Goal: Information Seeking & Learning: Check status

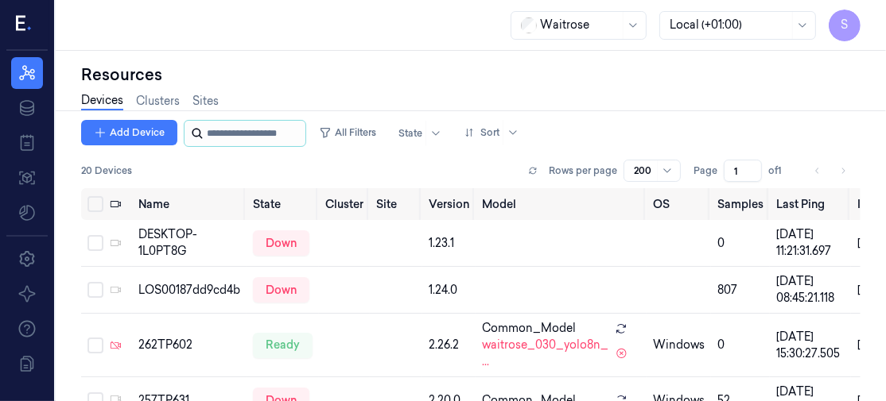
click at [241, 130] on input "string" at bounding box center [254, 133] width 95 height 25
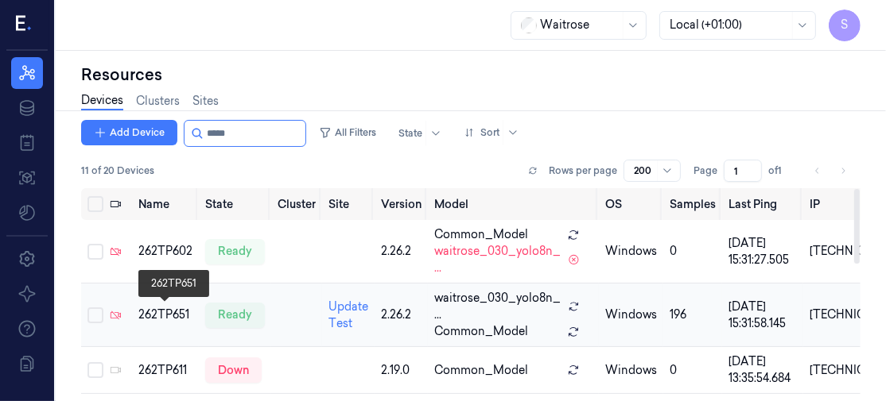
type input "*****"
click at [160, 313] on div "262TP651" at bounding box center [165, 315] width 54 height 17
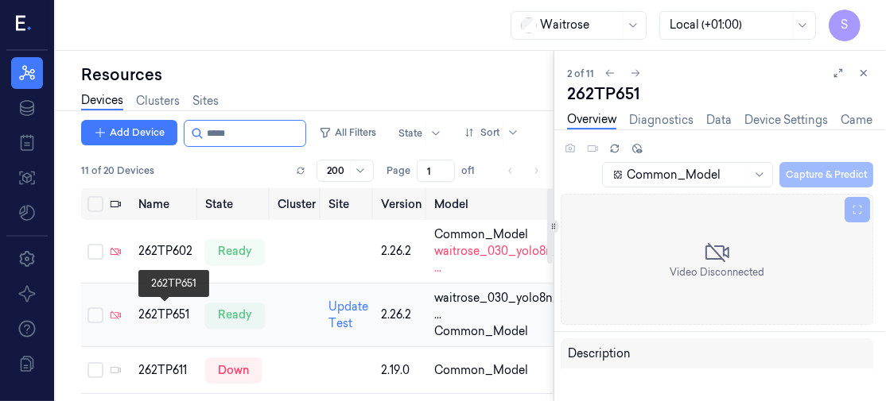
scroll to position [19, 0]
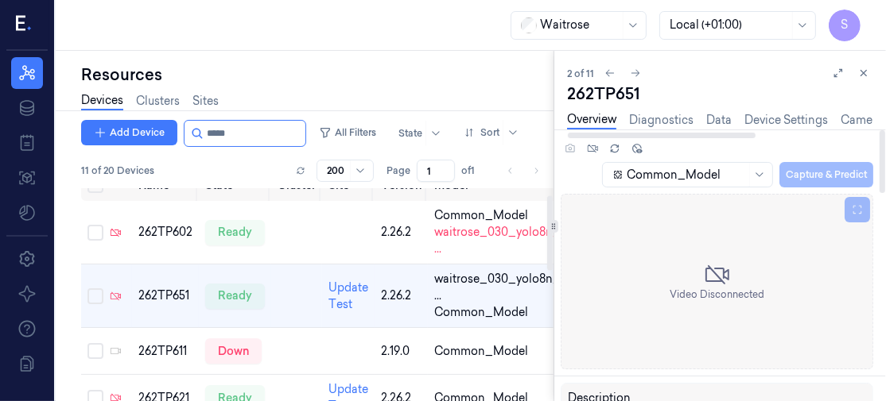
click at [884, 79] on div "2 of 11 262TP651 Overview Diagnostics Data Device Settings Camera Settings Vers…" at bounding box center [720, 226] width 332 height 351
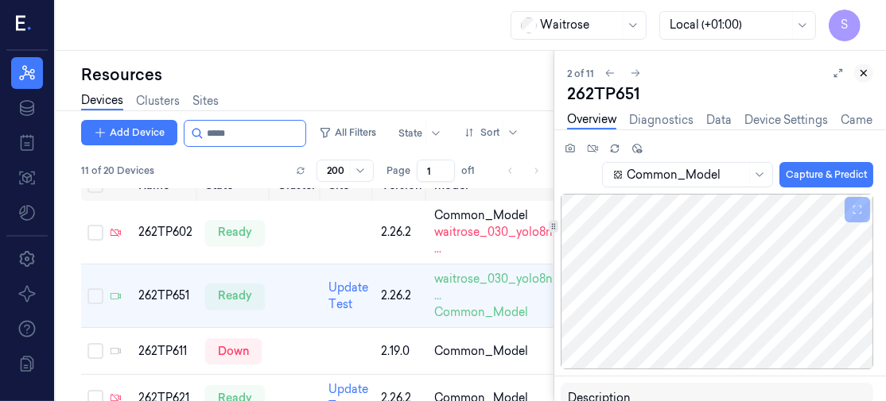
click at [862, 74] on icon at bounding box center [864, 74] width 6 height 6
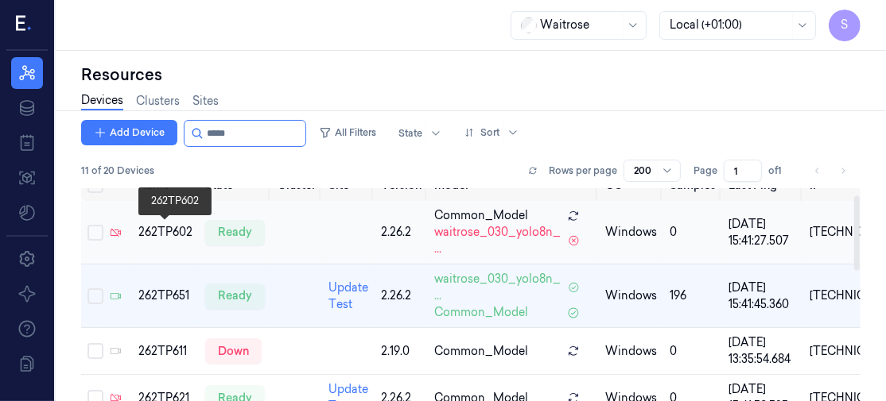
click at [159, 228] on div "262TP602" at bounding box center [165, 232] width 54 height 17
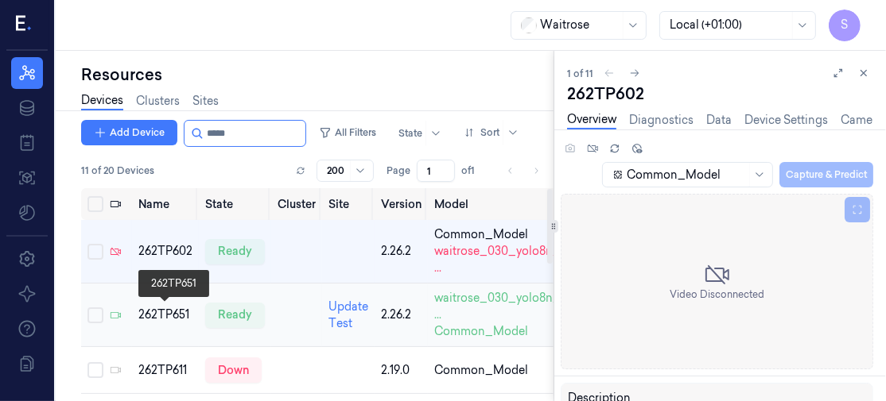
click at [174, 311] on div "262TP651" at bounding box center [165, 315] width 54 height 17
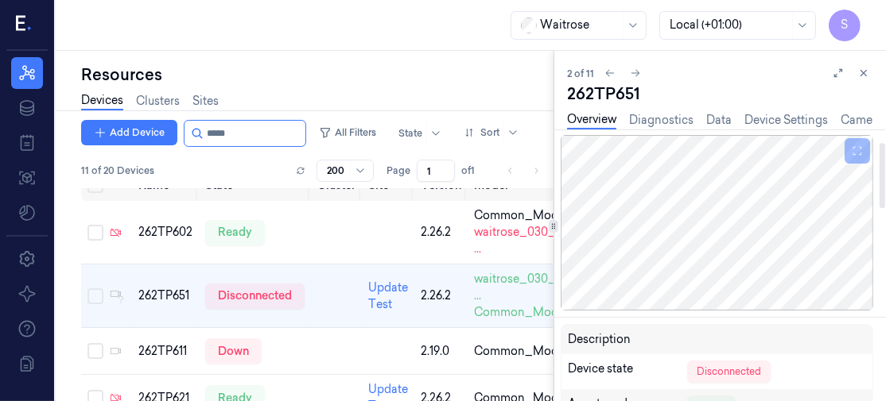
scroll to position [53, 0]
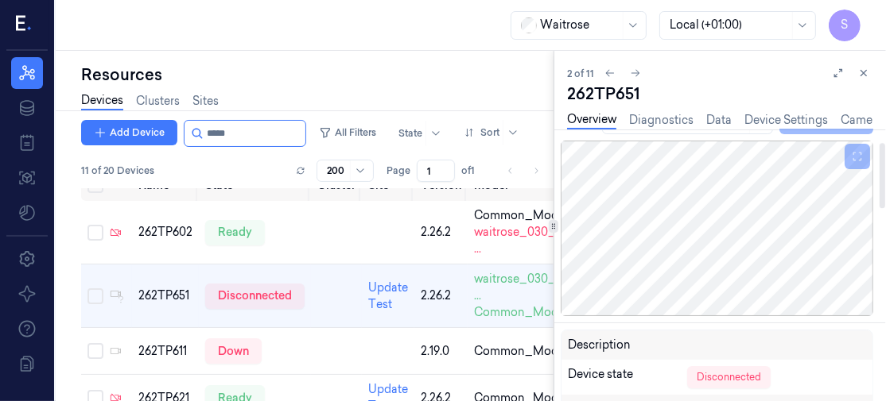
drag, startPoint x: 881, startPoint y: 177, endPoint x: 884, endPoint y: 190, distance: 13.1
click at [884, 190] on div at bounding box center [882, 175] width 6 height 65
click at [833, 75] on icon at bounding box center [837, 73] width 11 height 11
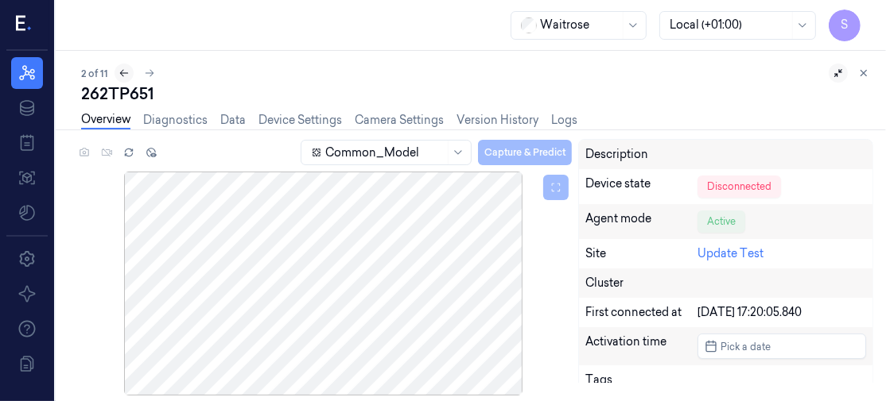
click at [122, 74] on icon at bounding box center [123, 73] width 11 height 11
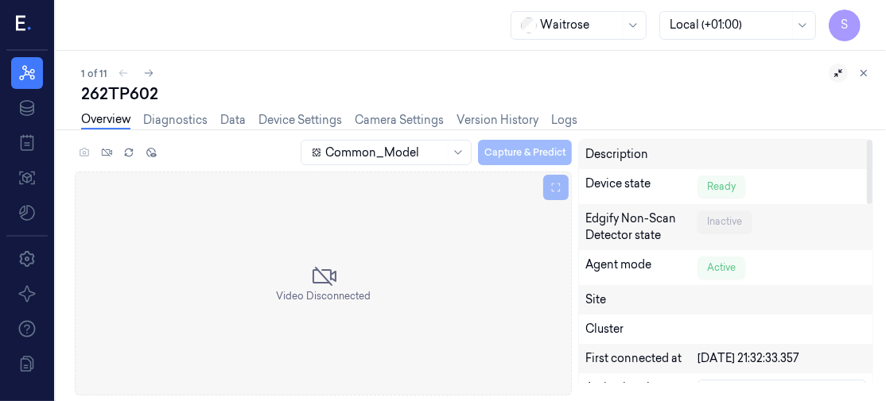
drag, startPoint x: 868, startPoint y: 165, endPoint x: 851, endPoint y: 100, distance: 67.3
click at [867, 140] on div at bounding box center [870, 172] width 6 height 64
click at [128, 127] on link "Overview" at bounding box center [105, 120] width 49 height 18
click at [118, 117] on link "Overview" at bounding box center [105, 120] width 49 height 18
click at [167, 125] on link "Diagnostics" at bounding box center [175, 120] width 64 height 18
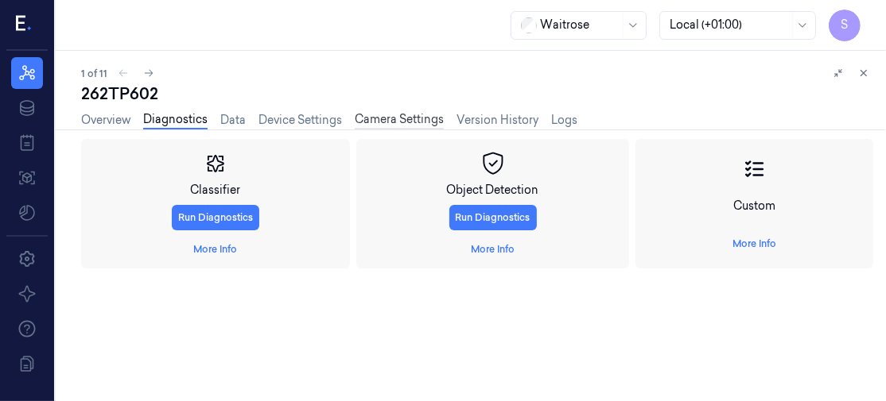
click at [369, 120] on link "Camera Settings" at bounding box center [399, 120] width 89 height 18
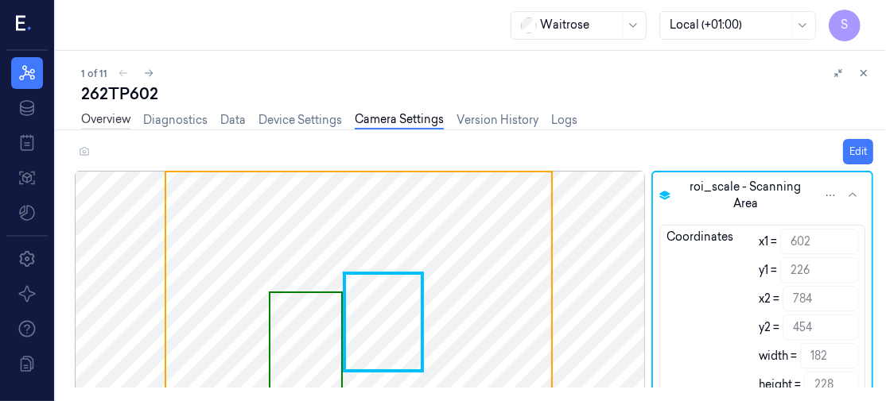
click at [108, 122] on link "Overview" at bounding box center [105, 120] width 49 height 18
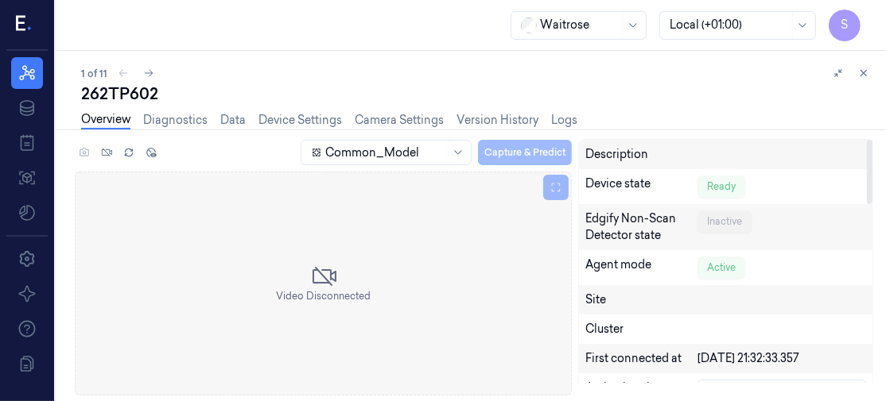
drag, startPoint x: 871, startPoint y: 169, endPoint x: 859, endPoint y: 38, distance: 130.9
click at [867, 140] on div at bounding box center [870, 172] width 6 height 64
drag, startPoint x: 91, startPoint y: 184, endPoint x: 444, endPoint y: 235, distance: 357.4
click at [444, 235] on div "Video Disconnected" at bounding box center [323, 284] width 497 height 224
click at [117, 117] on link "Overview" at bounding box center [105, 120] width 49 height 18
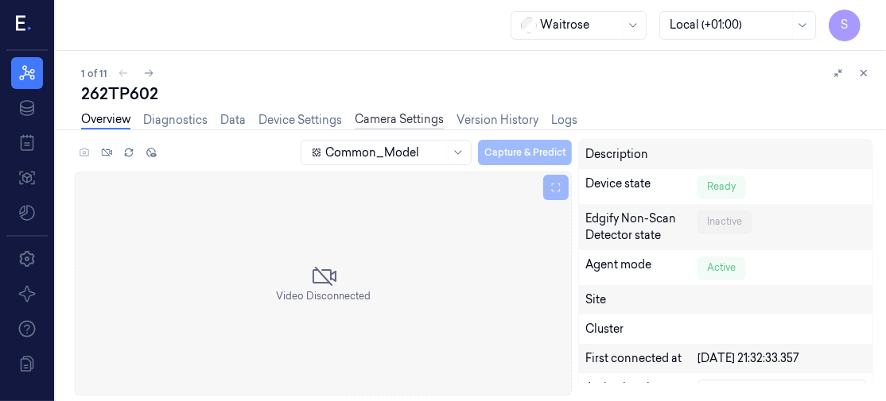
click at [386, 118] on link "Camera Settings" at bounding box center [399, 120] width 89 height 18
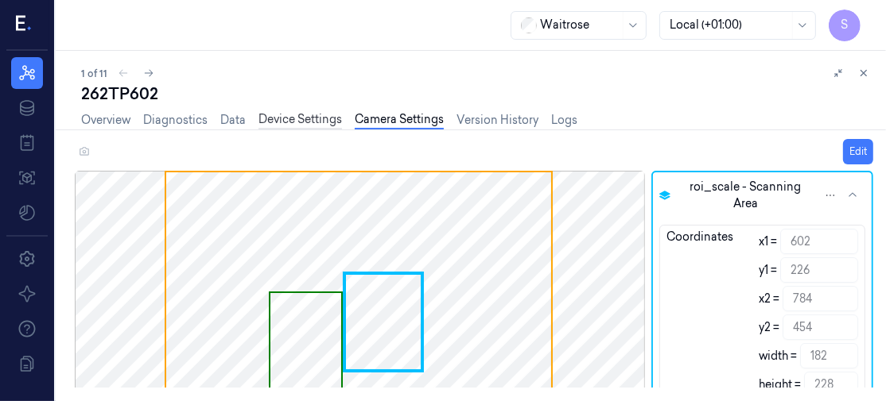
click at [282, 122] on link "Device Settings" at bounding box center [299, 120] width 83 height 18
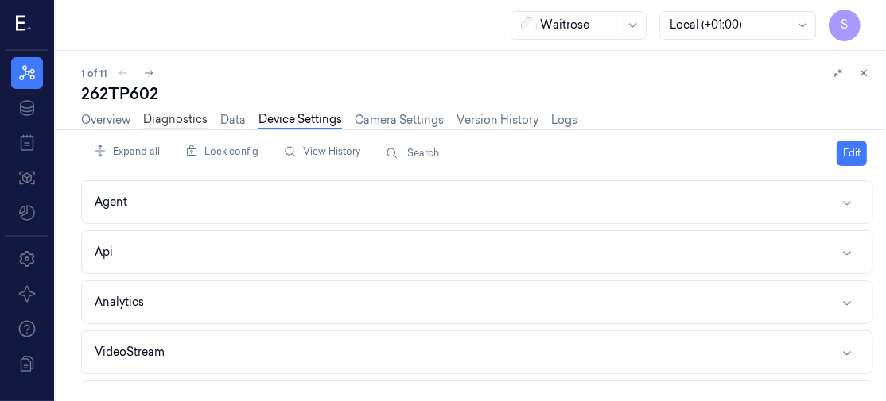
click at [180, 118] on link "Diagnostics" at bounding box center [175, 120] width 64 height 18
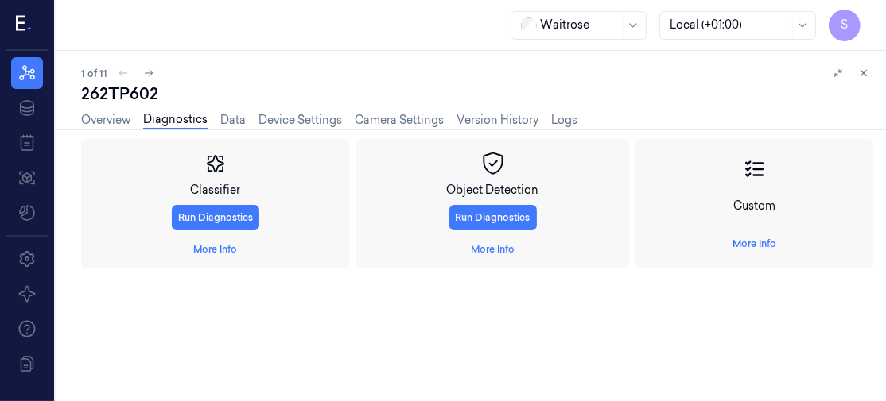
click at [180, 118] on link "Diagnostics" at bounding box center [175, 120] width 64 height 18
click at [108, 125] on link "Overview" at bounding box center [105, 120] width 49 height 18
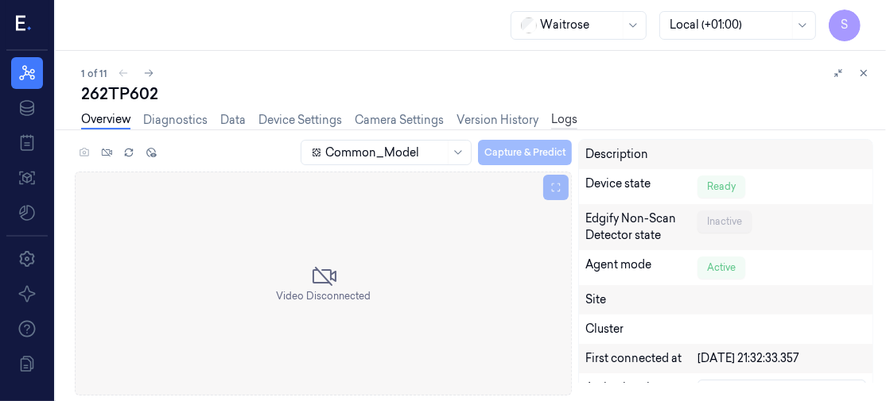
click at [572, 119] on link "Logs" at bounding box center [564, 120] width 26 height 18
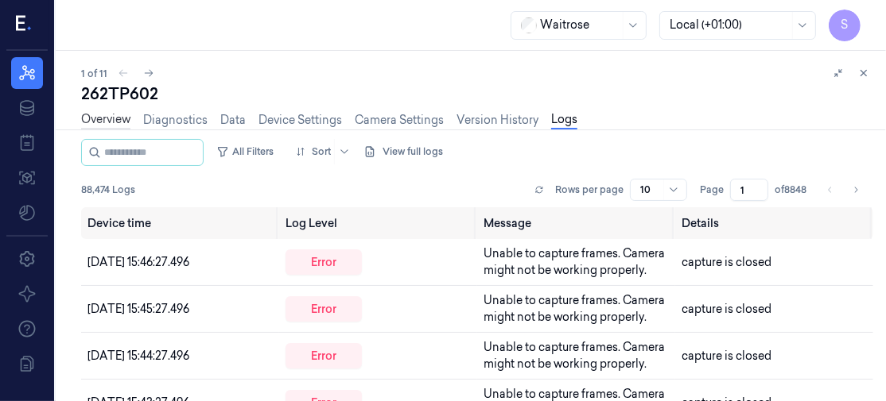
click at [118, 120] on link "Overview" at bounding box center [105, 120] width 49 height 18
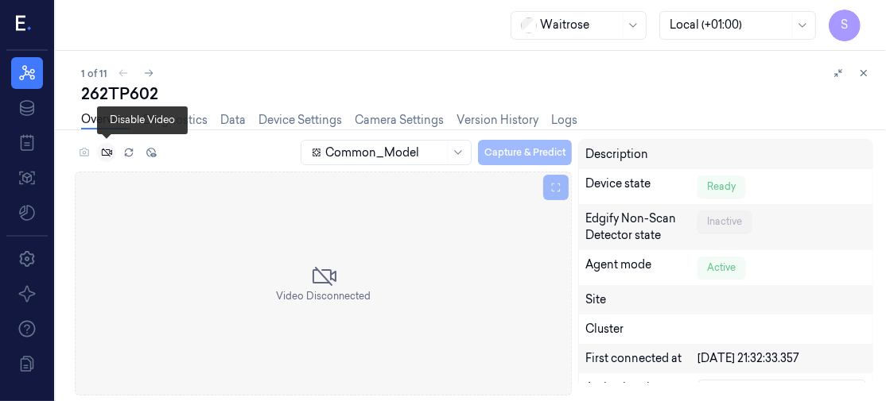
click at [107, 155] on icon at bounding box center [106, 152] width 11 height 11
drag, startPoint x: 868, startPoint y: 169, endPoint x: 851, endPoint y: 54, distance: 115.8
click at [867, 140] on div at bounding box center [870, 172] width 6 height 64
click at [378, 119] on link "Camera Settings" at bounding box center [399, 120] width 89 height 18
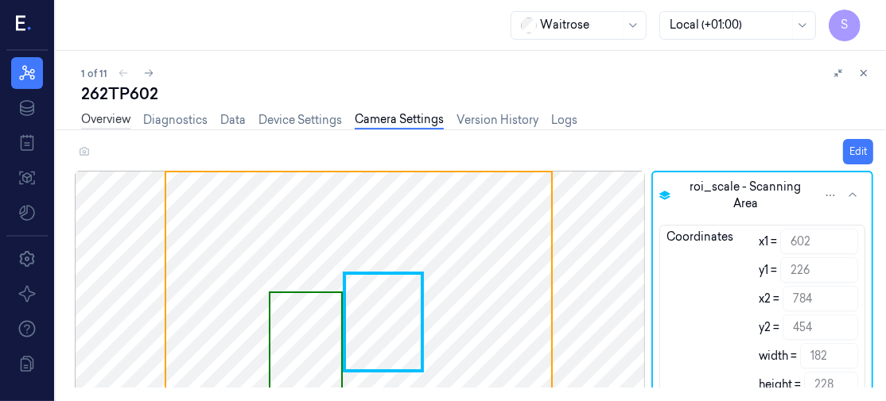
click at [98, 115] on link "Overview" at bounding box center [105, 120] width 49 height 18
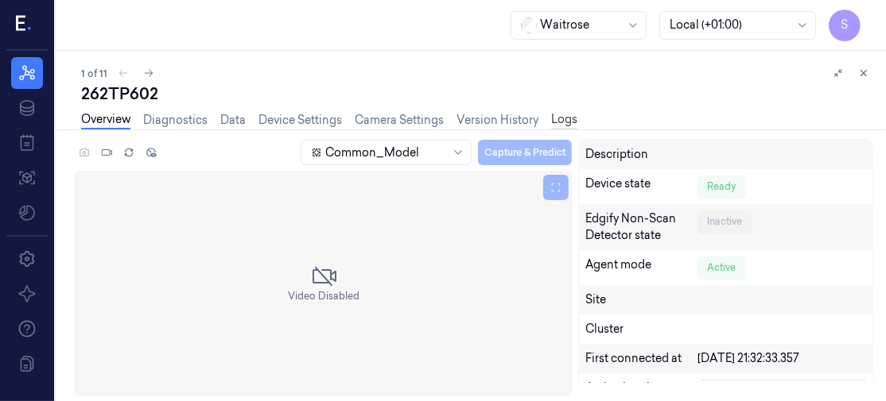
click at [560, 122] on link "Logs" at bounding box center [564, 120] width 26 height 18
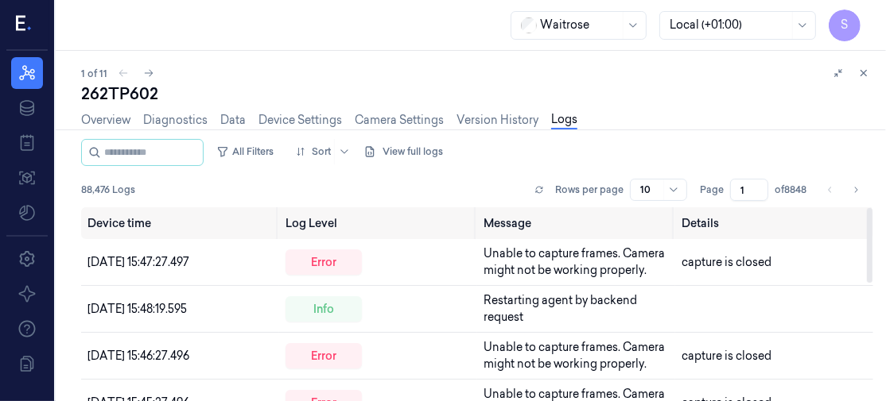
drag, startPoint x: 868, startPoint y: 225, endPoint x: 881, endPoint y: 222, distance: 13.1
click at [872, 222] on div at bounding box center [870, 245] width 6 height 75
click at [123, 144] on input "string" at bounding box center [151, 152] width 95 height 25
click at [97, 111] on link "Overview" at bounding box center [105, 120] width 49 height 18
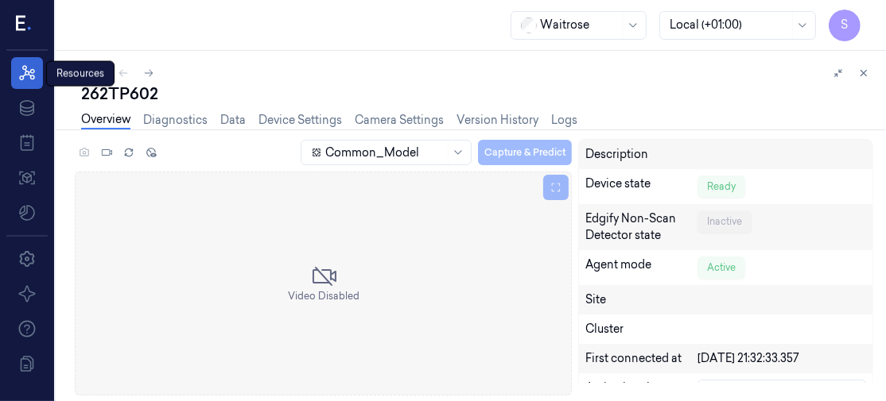
click at [29, 64] on icon at bounding box center [26, 73] width 19 height 19
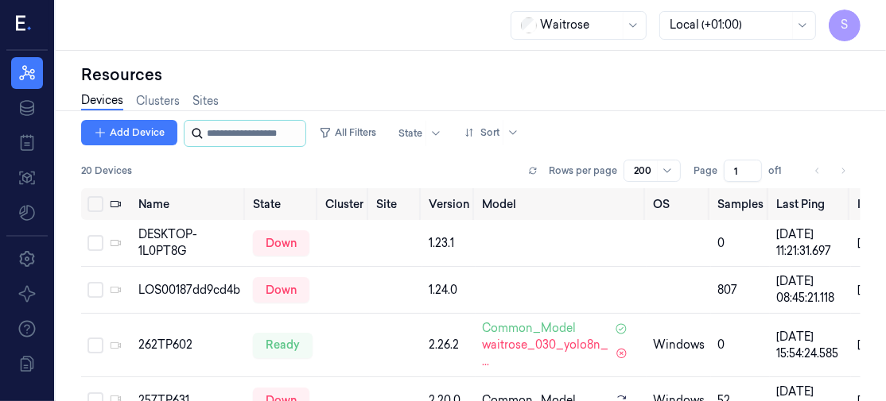
click at [247, 134] on input "string" at bounding box center [254, 133] width 95 height 25
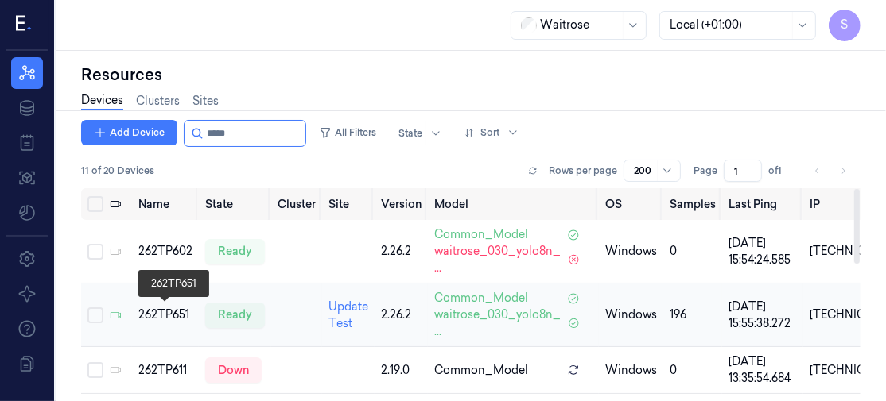
type input "*****"
click at [166, 310] on div "262TP651" at bounding box center [165, 315] width 54 height 17
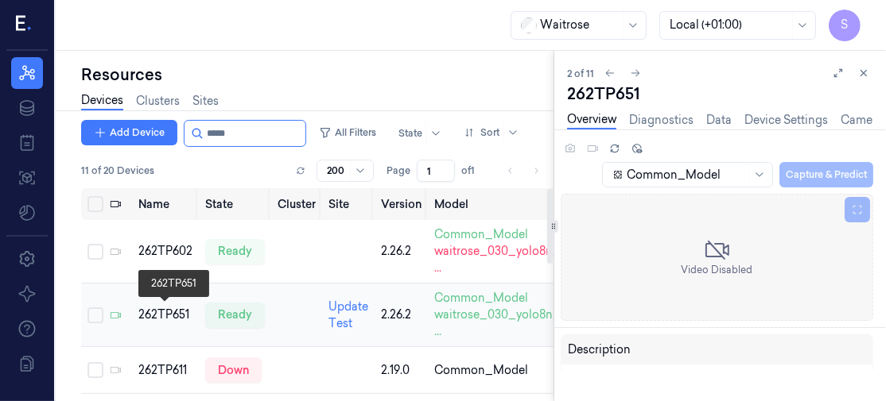
scroll to position [19, 0]
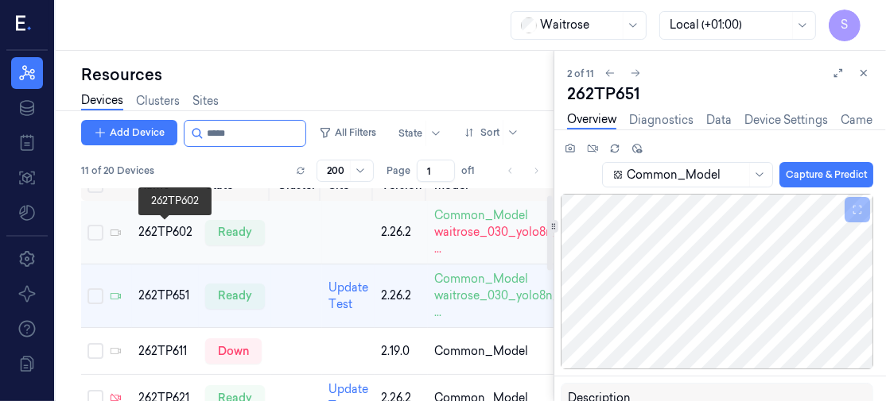
click at [165, 230] on div "262TP602" at bounding box center [165, 232] width 54 height 17
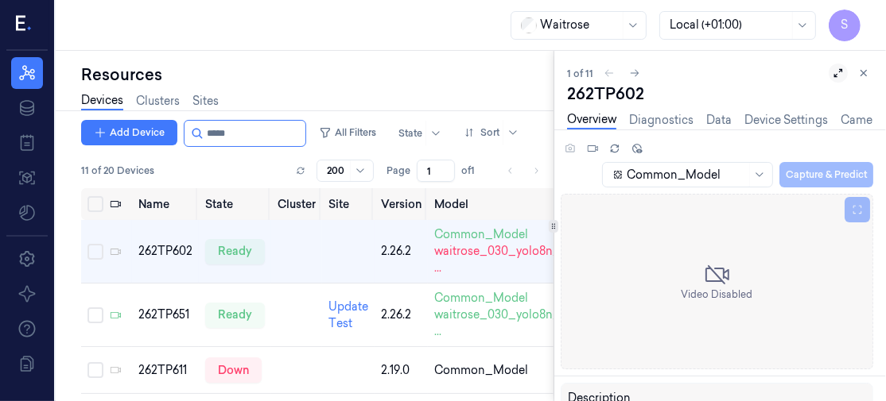
click at [843, 76] on icon at bounding box center [837, 73] width 11 height 11
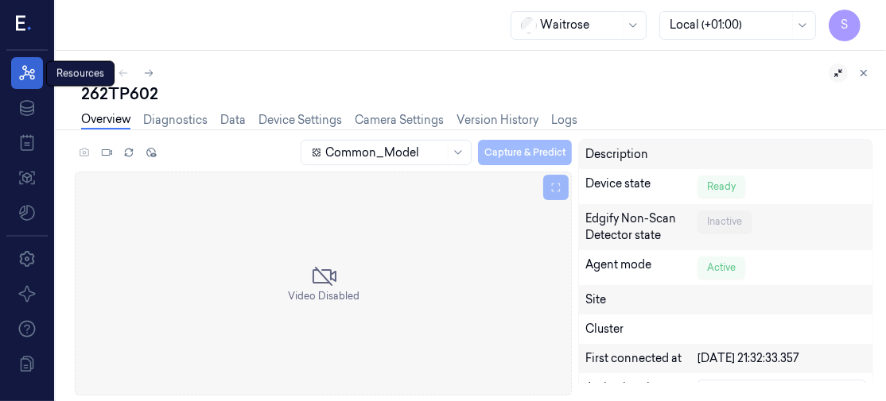
click at [29, 73] on icon at bounding box center [27, 72] width 16 height 15
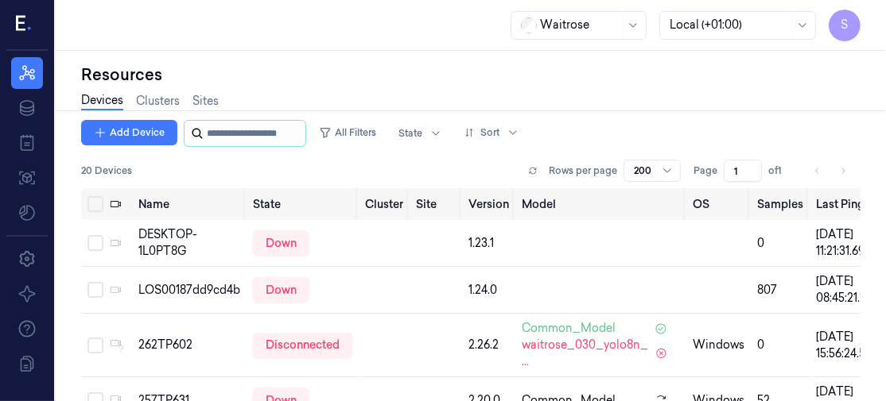
click at [228, 137] on input "string" at bounding box center [254, 133] width 95 height 25
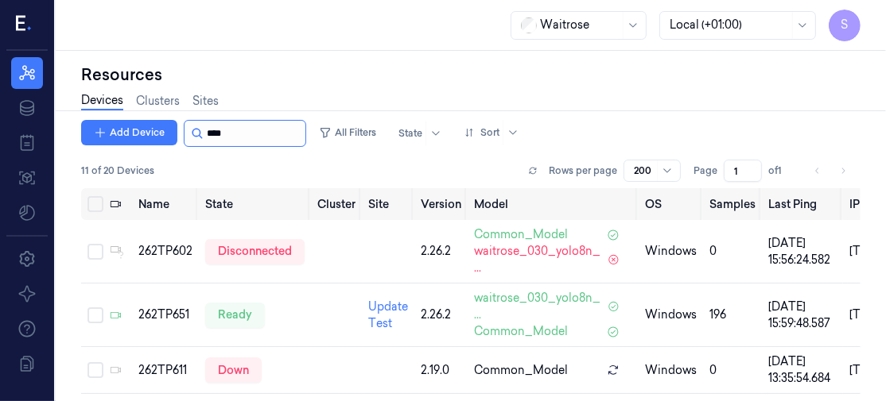
type input "*****"
click at [169, 246] on div "262TP602" at bounding box center [165, 251] width 54 height 17
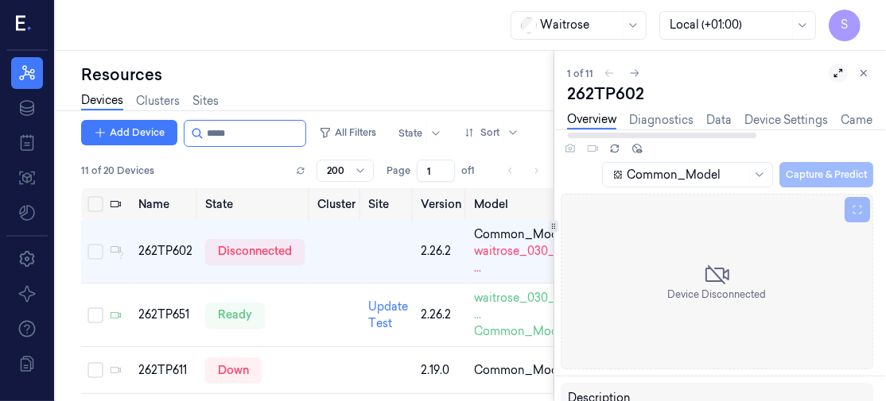
click at [833, 72] on icon at bounding box center [837, 73] width 11 height 11
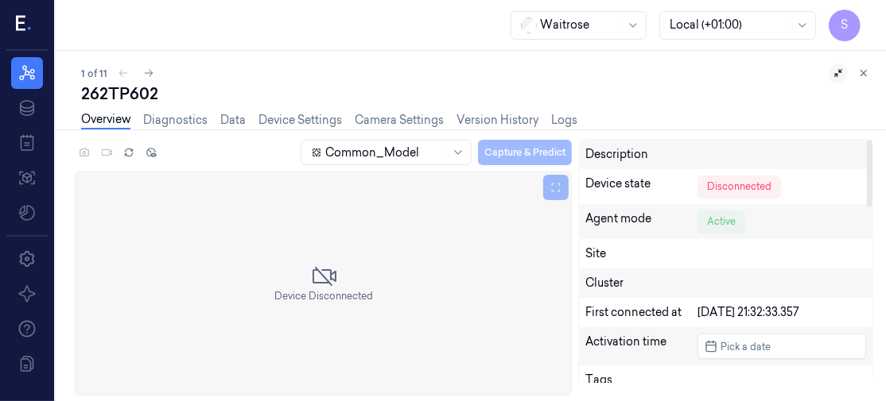
drag, startPoint x: 868, startPoint y: 161, endPoint x: 562, endPoint y: 73, distance: 318.6
click at [562, 73] on div "1 of 11" at bounding box center [477, 73] width 792 height 19
click at [148, 80] on button at bounding box center [148, 73] width 19 height 19
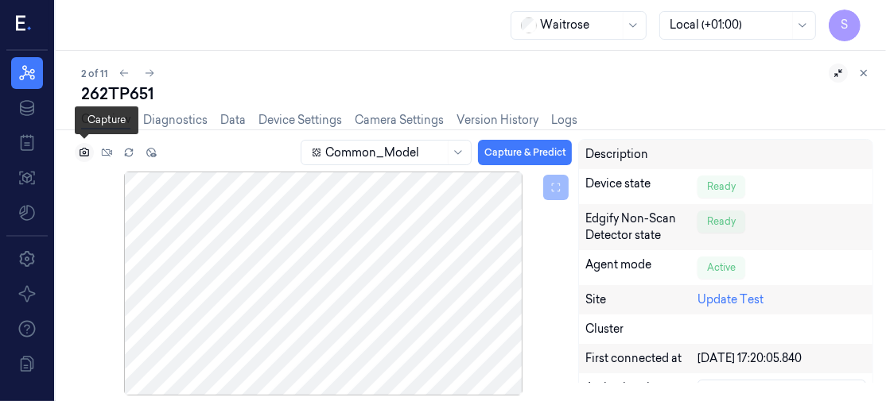
click at [80, 155] on icon at bounding box center [84, 152] width 11 height 11
click at [122, 70] on icon at bounding box center [123, 73] width 11 height 11
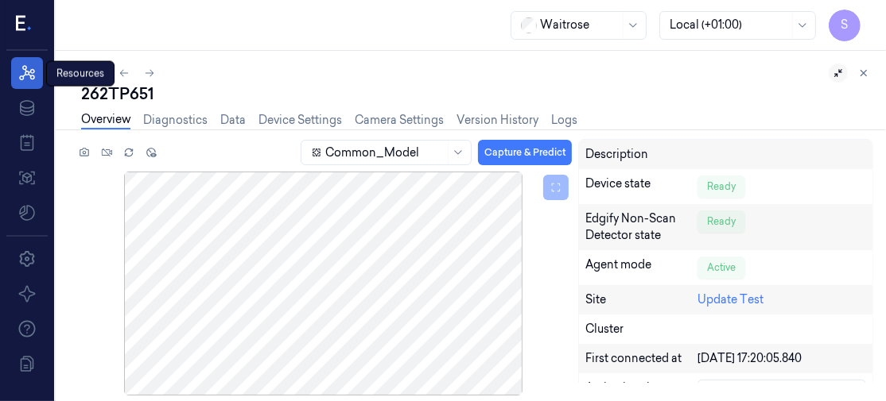
click at [22, 70] on icon at bounding box center [26, 73] width 19 height 19
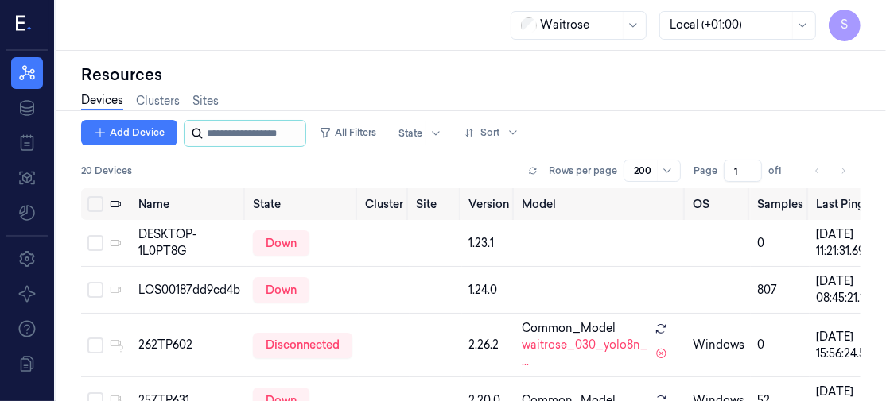
click at [274, 129] on input "string" at bounding box center [254, 133] width 95 height 25
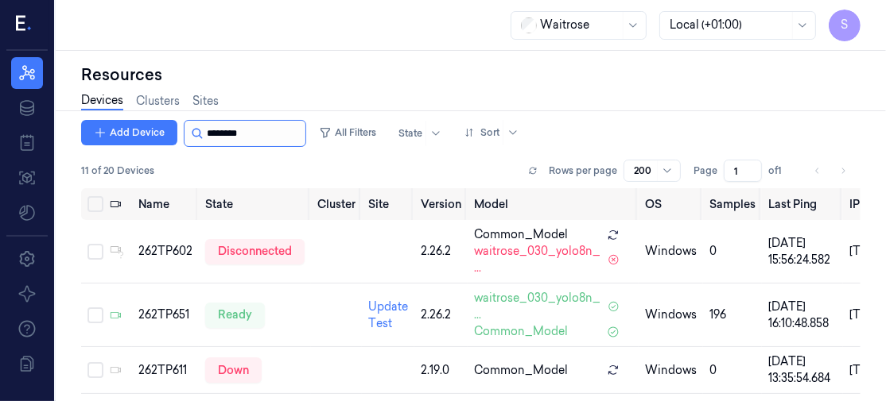
type input "********"
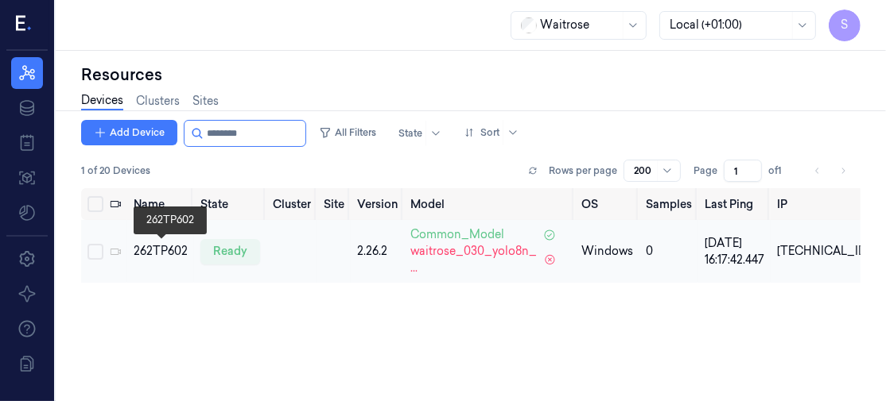
click at [166, 247] on div "262TP602" at bounding box center [161, 251] width 54 height 17
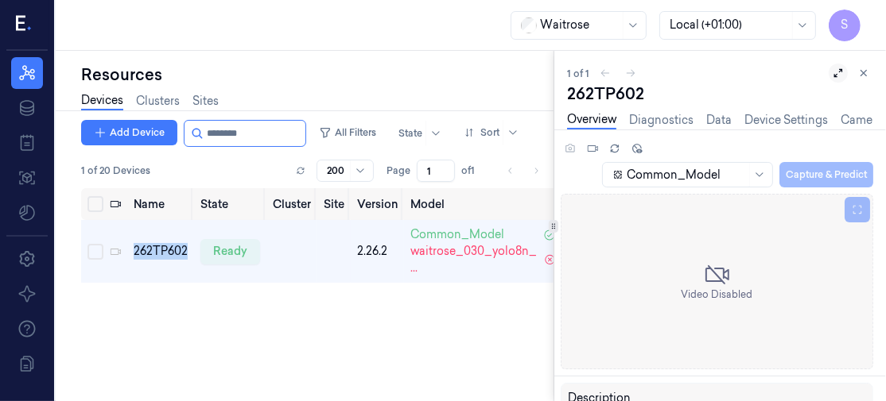
click at [836, 74] on icon at bounding box center [838, 73] width 9 height 9
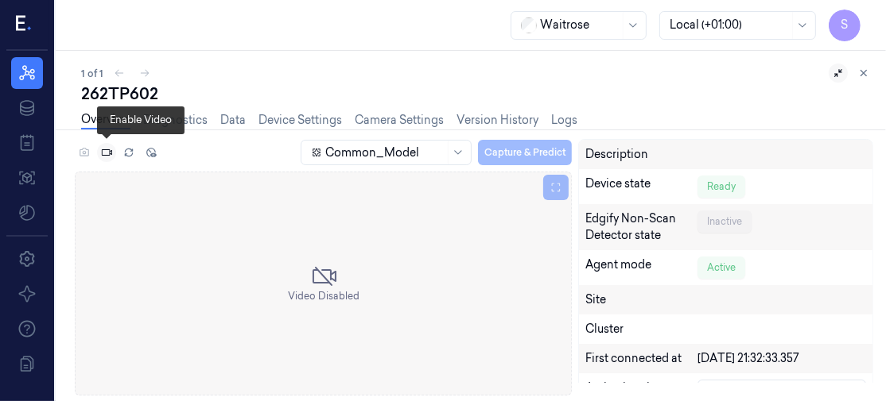
click at [106, 151] on icon at bounding box center [106, 152] width 11 height 11
click at [721, 114] on div "Overview Diagnostics Data Device Settings Camera Settings Version History Logs" at bounding box center [477, 122] width 792 height 34
click at [273, 114] on link "Device Settings" at bounding box center [299, 120] width 83 height 18
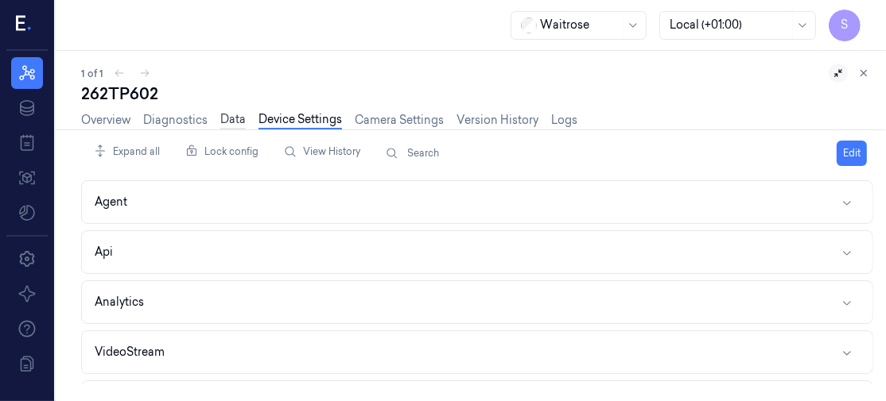
click at [235, 118] on link "Data" at bounding box center [232, 120] width 25 height 18
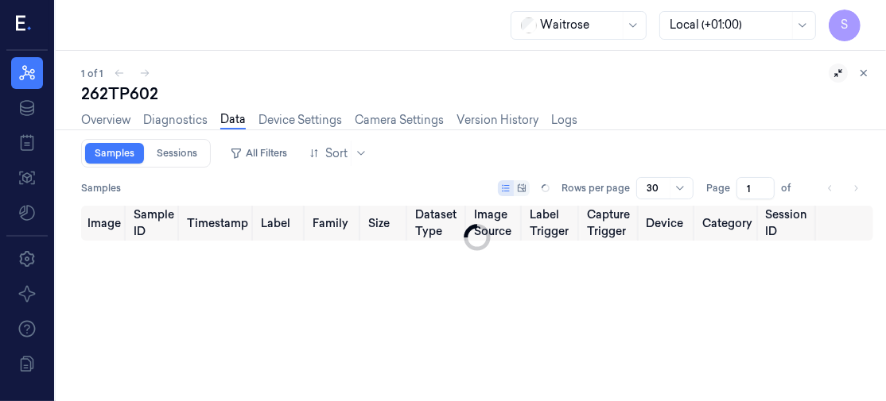
type input "0"
click at [179, 116] on link "Diagnostics" at bounding box center [175, 120] width 64 height 18
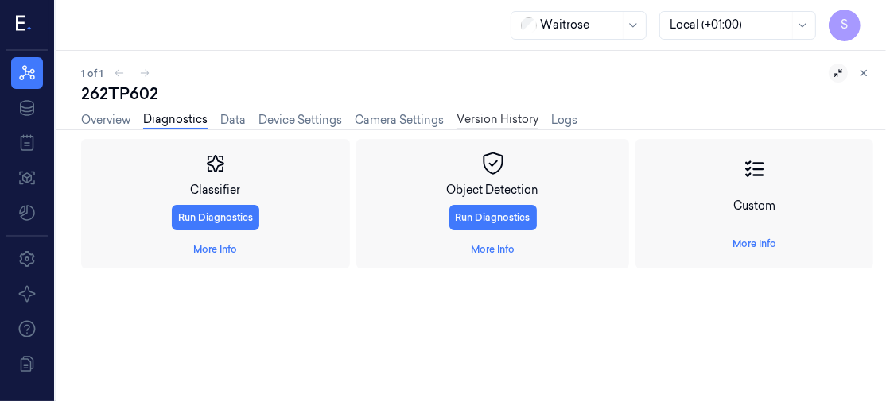
click at [483, 120] on link "Version History" at bounding box center [497, 120] width 82 height 18
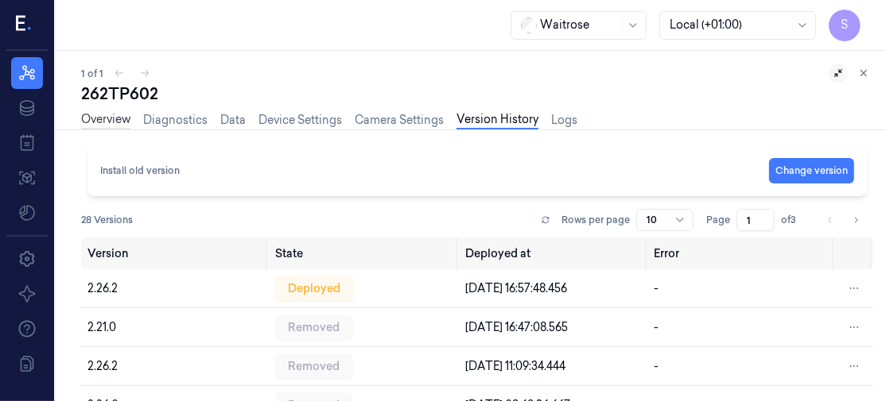
click at [113, 118] on link "Overview" at bounding box center [105, 120] width 49 height 18
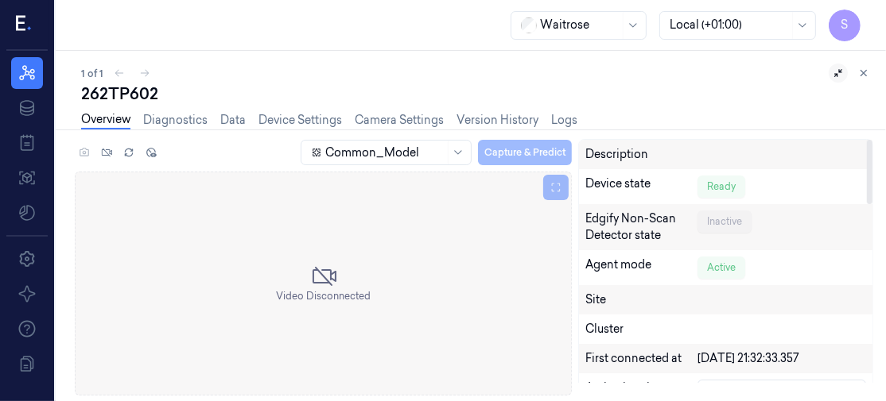
drag, startPoint x: 871, startPoint y: 161, endPoint x: 879, endPoint y: 207, distance: 46.9
drag, startPoint x: 879, startPoint y: 207, endPoint x: 596, endPoint y: 76, distance: 311.6
click at [596, 76] on div "1 of 1" at bounding box center [477, 73] width 792 height 19
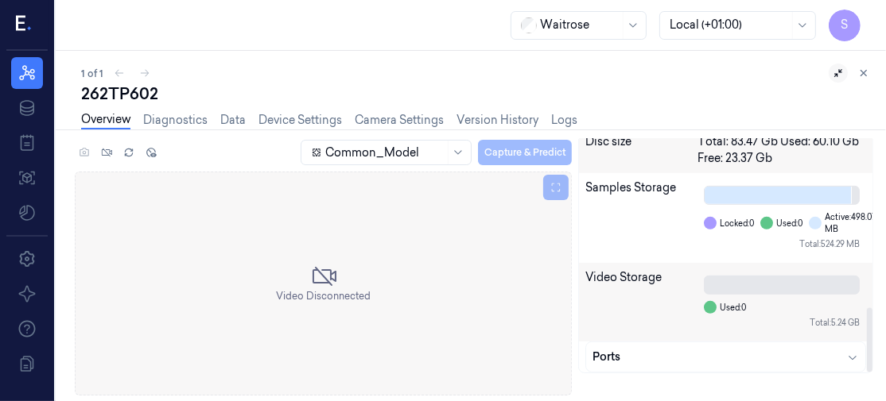
scroll to position [679, 0]
drag, startPoint x: 867, startPoint y: 180, endPoint x: 884, endPoint y: 379, distance: 200.3
click at [872, 379] on div at bounding box center [870, 351] width 6 height 64
click at [853, 351] on icon "button" at bounding box center [852, 357] width 13 height 13
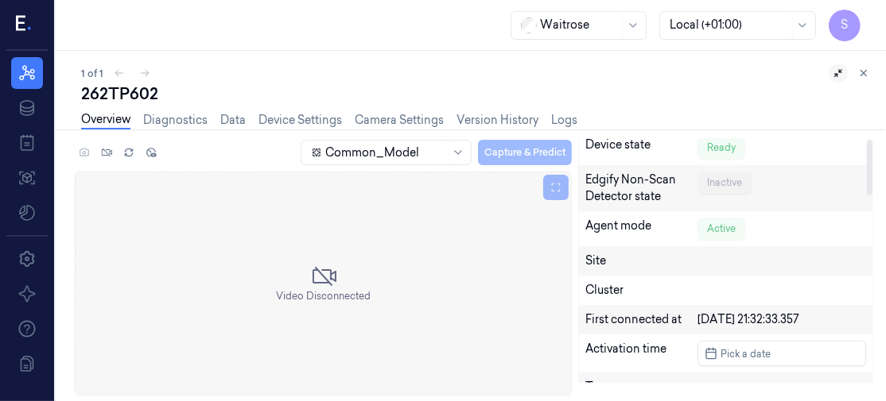
scroll to position [0, 0]
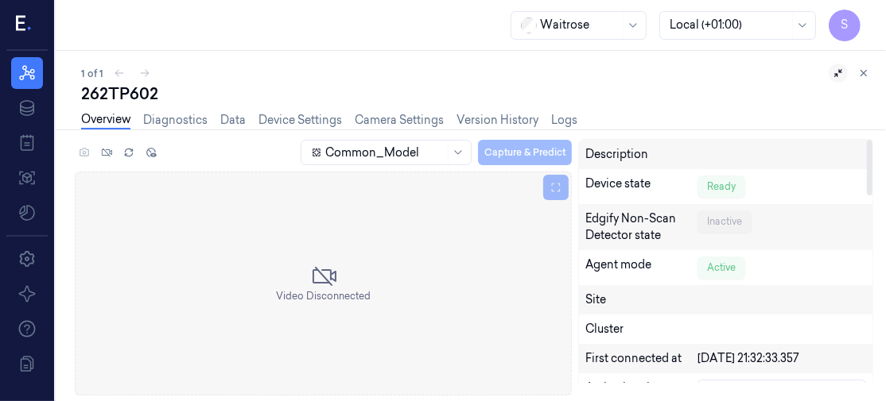
drag, startPoint x: 867, startPoint y: 322, endPoint x: 820, endPoint y: 135, distance: 192.8
click at [867, 140] on div at bounding box center [870, 168] width 6 height 56
click at [33, 173] on icon at bounding box center [26, 178] width 19 height 19
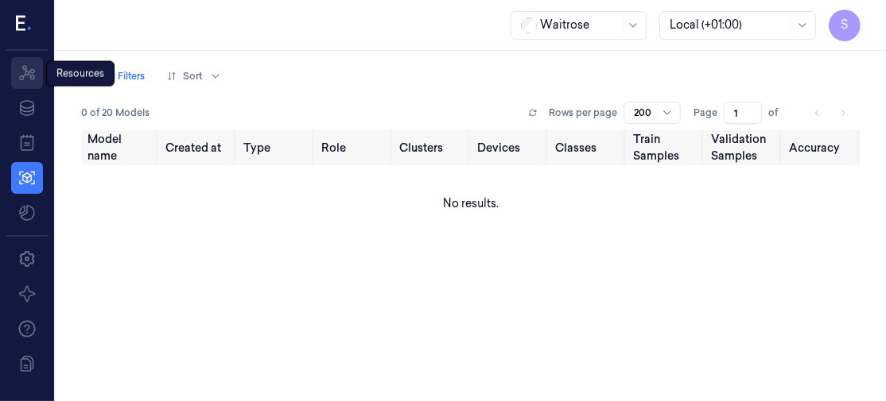
click at [23, 68] on icon at bounding box center [27, 72] width 16 height 15
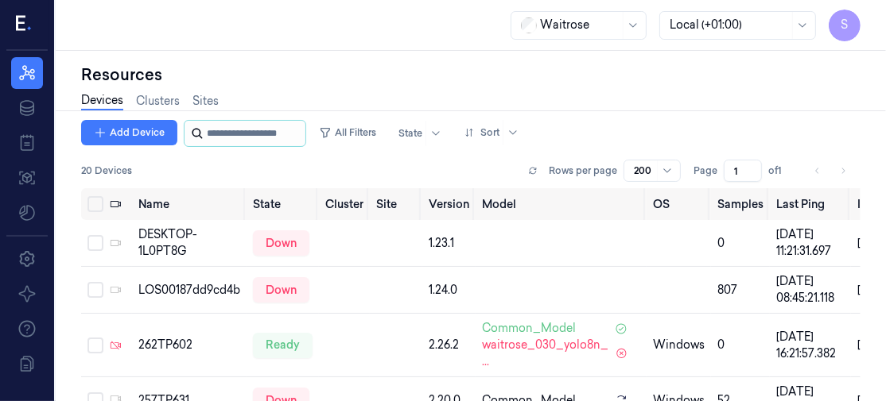
click at [250, 130] on input "string" at bounding box center [254, 133] width 95 height 25
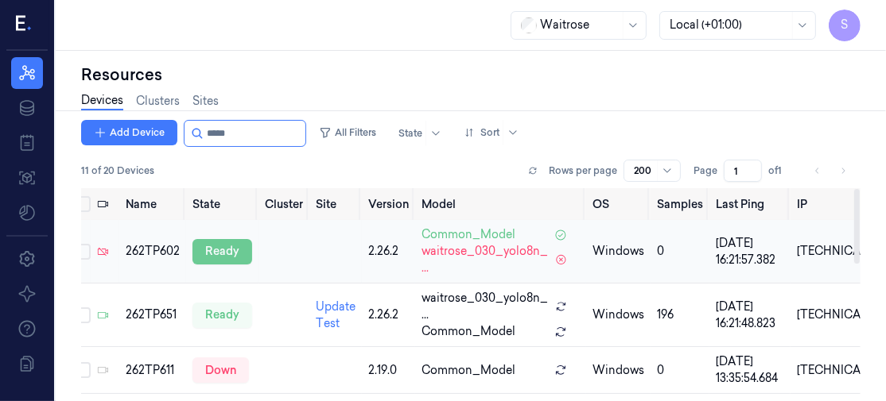
scroll to position [0, 13]
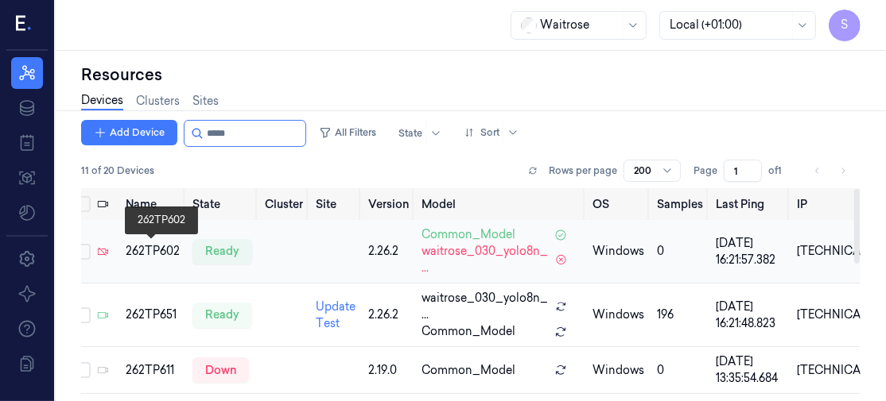
type input "*****"
click at [152, 250] on div "262TP602" at bounding box center [153, 251] width 54 height 17
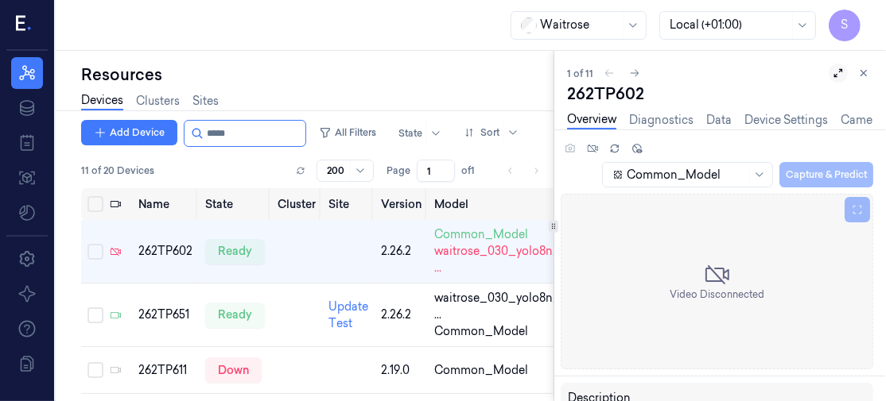
click at [837, 74] on icon at bounding box center [837, 73] width 11 height 11
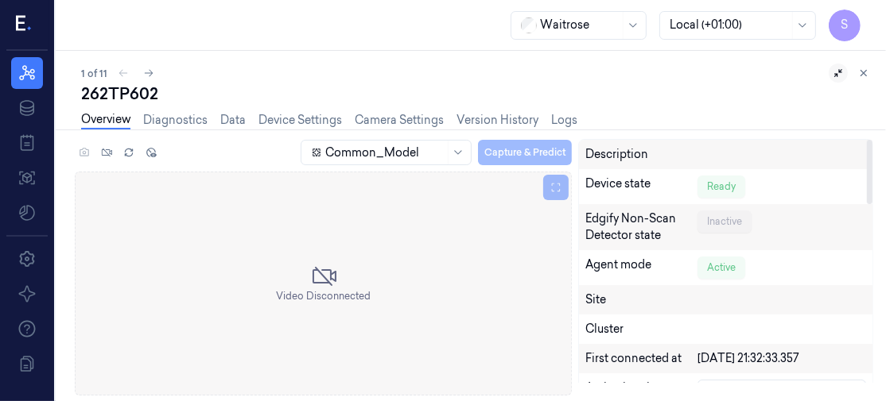
drag, startPoint x: 868, startPoint y: 173, endPoint x: 856, endPoint y: 99, distance: 74.9
click at [867, 140] on div at bounding box center [870, 172] width 6 height 64
click at [557, 114] on link "Logs" at bounding box center [564, 120] width 26 height 18
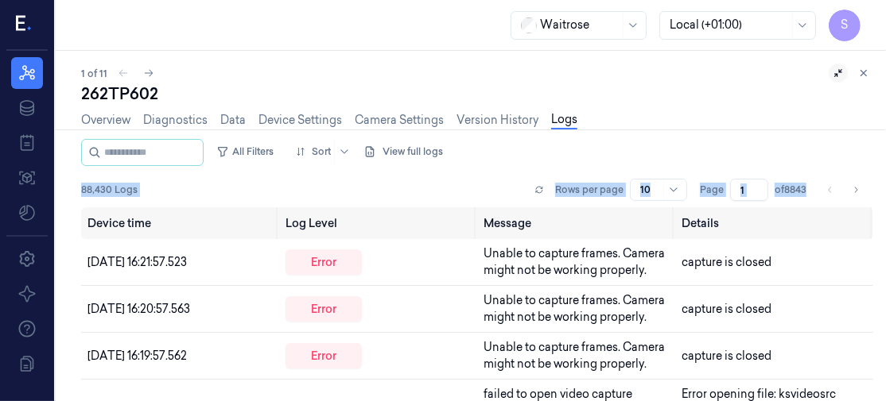
drag, startPoint x: 879, startPoint y: 164, endPoint x: 879, endPoint y: 190, distance: 26.2
click at [879, 190] on div "1 of 11 262TP602 Overview Diagnostics Data Device Settings Camera Settings Vers…" at bounding box center [471, 226] width 830 height 351
click at [789, 346] on td "capture is closed" at bounding box center [774, 356] width 198 height 47
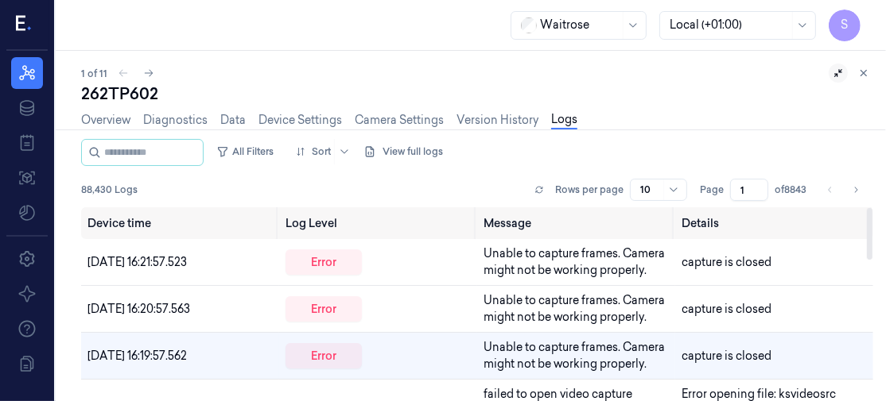
scroll to position [50, 0]
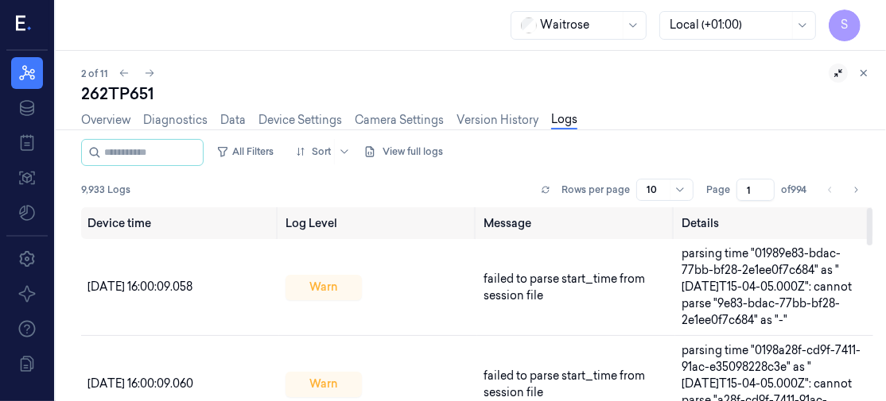
drag, startPoint x: 870, startPoint y: 266, endPoint x: 860, endPoint y: 211, distance: 54.9
click at [867, 211] on div at bounding box center [870, 226] width 6 height 37
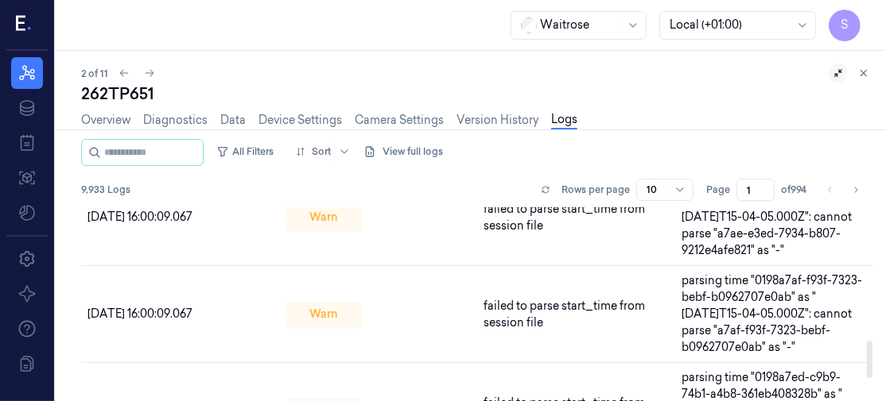
scroll to position [815, 0]
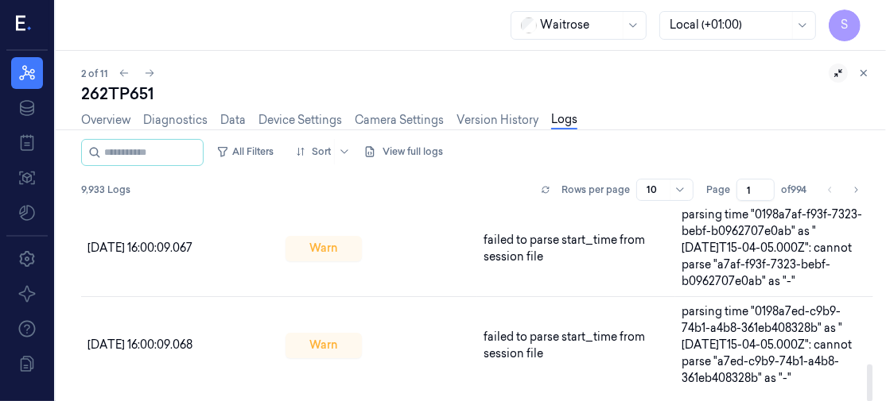
drag, startPoint x: 867, startPoint y: 227, endPoint x: 880, endPoint y: 402, distance: 175.4
click at [872, 401] on div at bounding box center [870, 383] width 6 height 37
click at [735, 77] on div "2 of 11" at bounding box center [477, 73] width 792 height 19
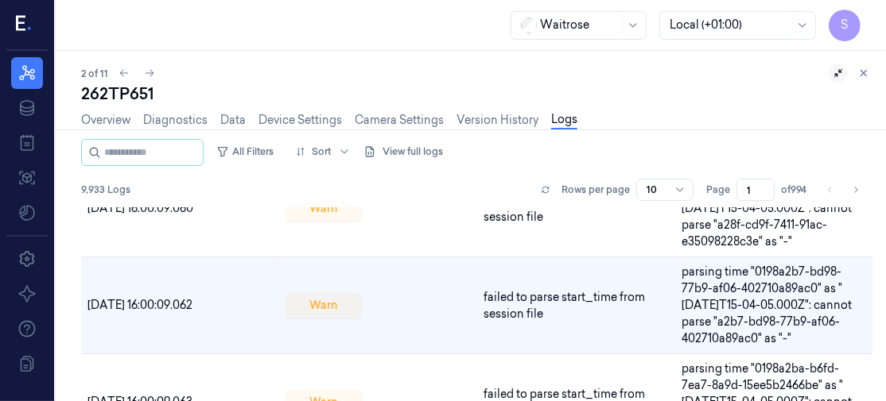
scroll to position [175, 0]
click at [111, 120] on link "Overview" at bounding box center [105, 120] width 49 height 18
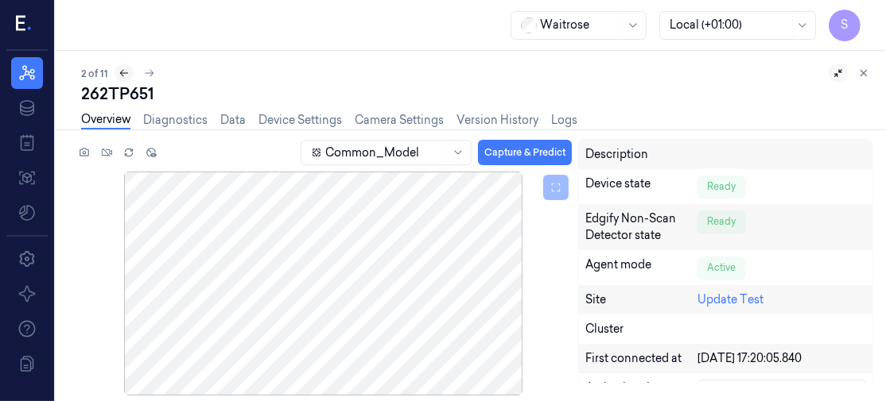
click at [122, 72] on icon at bounding box center [123, 73] width 11 height 11
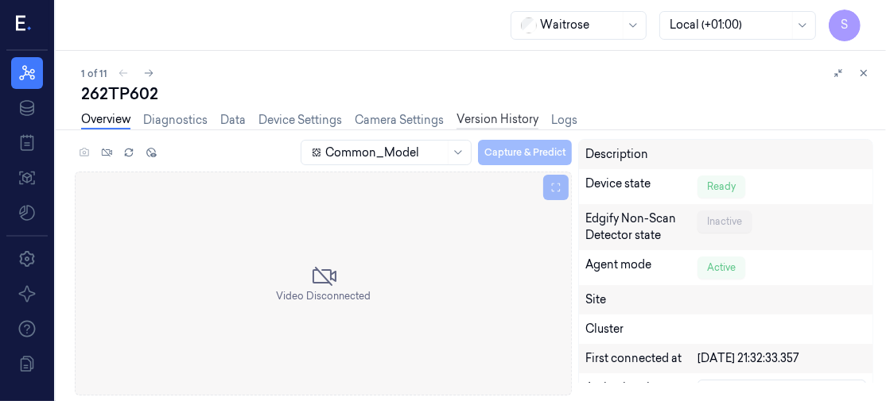
click at [495, 114] on link "Version History" at bounding box center [497, 120] width 82 height 18
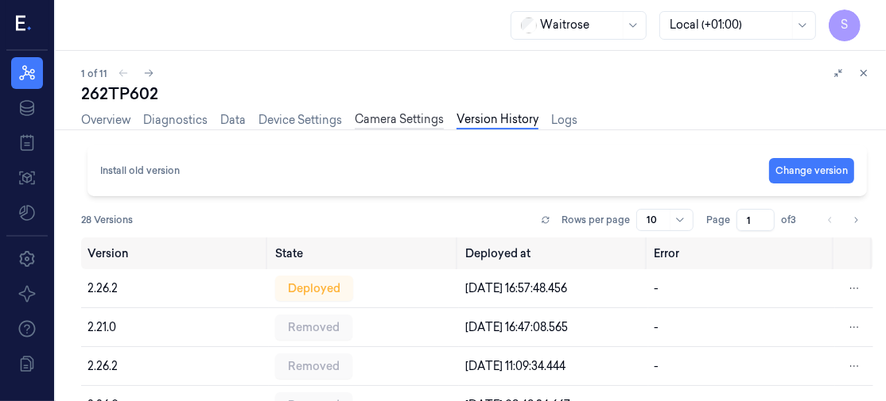
click at [391, 118] on link "Camera Settings" at bounding box center [399, 120] width 89 height 18
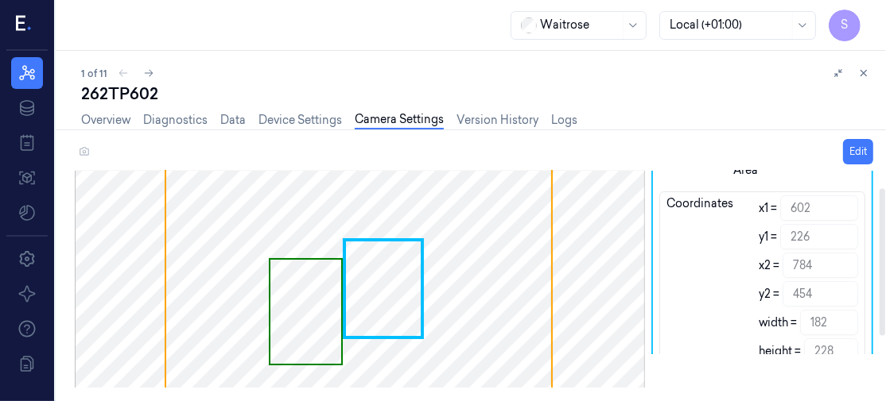
scroll to position [25, 0]
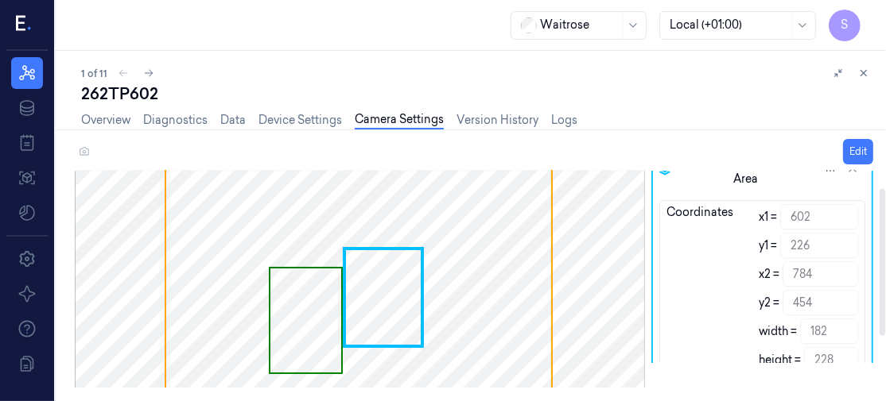
drag, startPoint x: 883, startPoint y: 189, endPoint x: 882, endPoint y: 206, distance: 16.7
click at [882, 206] on div at bounding box center [882, 262] width 6 height 147
click at [148, 69] on icon at bounding box center [148, 73] width 11 height 11
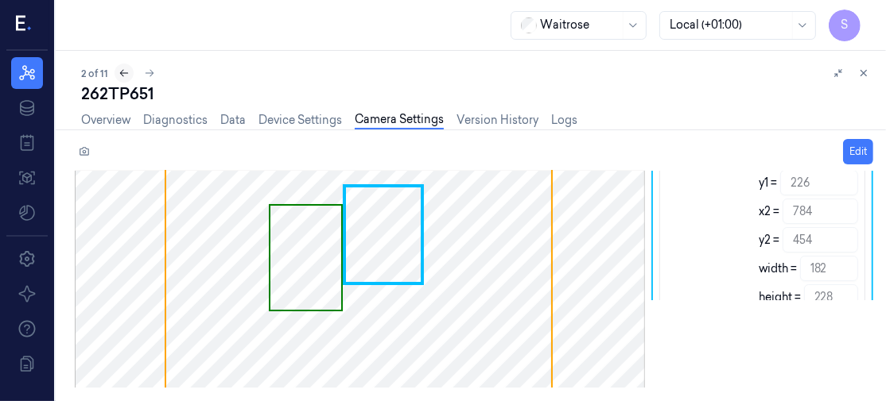
click at [122, 70] on icon at bounding box center [124, 73] width 9 height 7
drag, startPoint x: 122, startPoint y: 70, endPoint x: 149, endPoint y: 70, distance: 27.0
click at [149, 70] on div "1 of 11" at bounding box center [477, 73] width 792 height 19
click at [149, 70] on icon at bounding box center [148, 73] width 11 height 11
click at [123, 75] on icon at bounding box center [123, 73] width 11 height 11
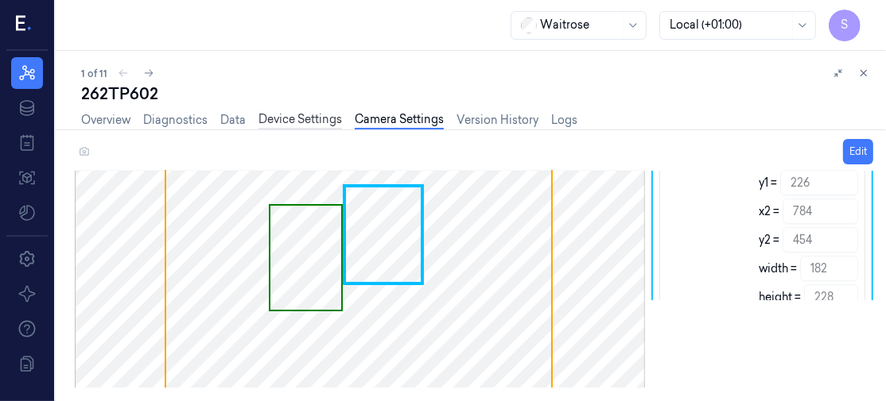
click at [283, 120] on link "Device Settings" at bounding box center [299, 120] width 83 height 18
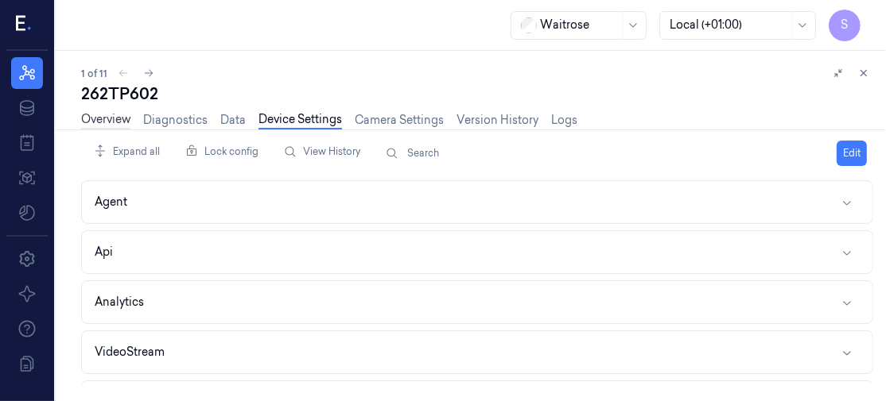
click at [105, 119] on link "Overview" at bounding box center [105, 120] width 49 height 18
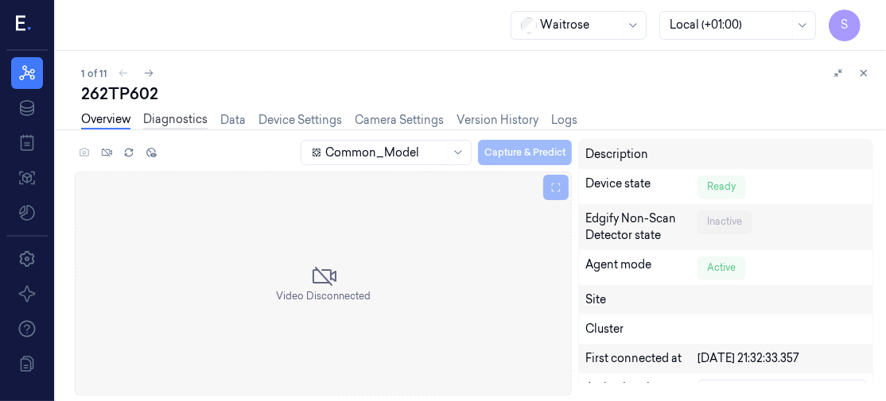
click at [181, 119] on link "Diagnostics" at bounding box center [175, 120] width 64 height 18
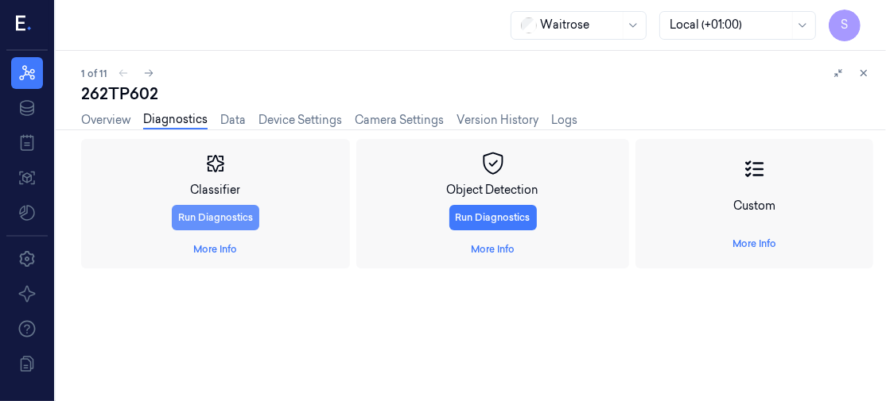
click at [213, 213] on button "Run Diagnostics" at bounding box center [215, 217] width 87 height 25
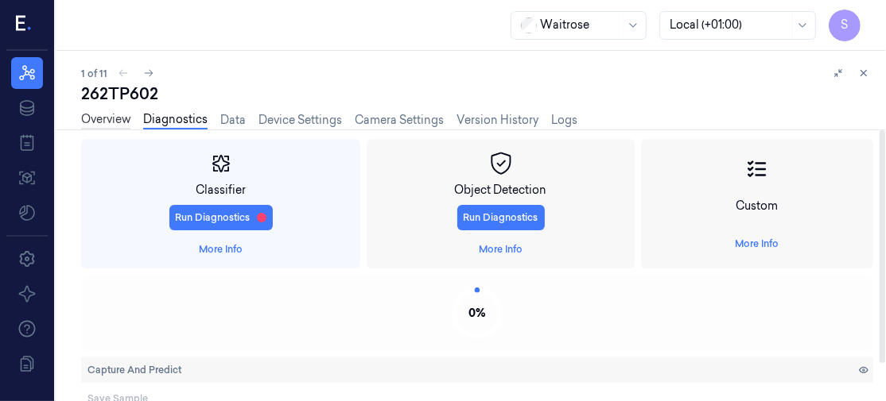
click at [99, 123] on link "Overview" at bounding box center [105, 120] width 49 height 18
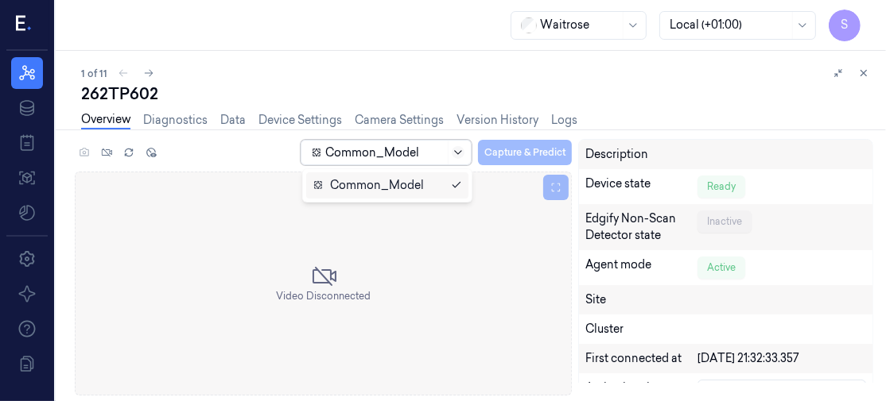
click at [456, 149] on icon at bounding box center [458, 152] width 13 height 13
click at [401, 149] on div at bounding box center [384, 153] width 119 height 17
drag, startPoint x: 133, startPoint y: 150, endPoint x: 125, endPoint y: 152, distance: 8.1
click at [125, 152] on icon at bounding box center [128, 152] width 11 height 11
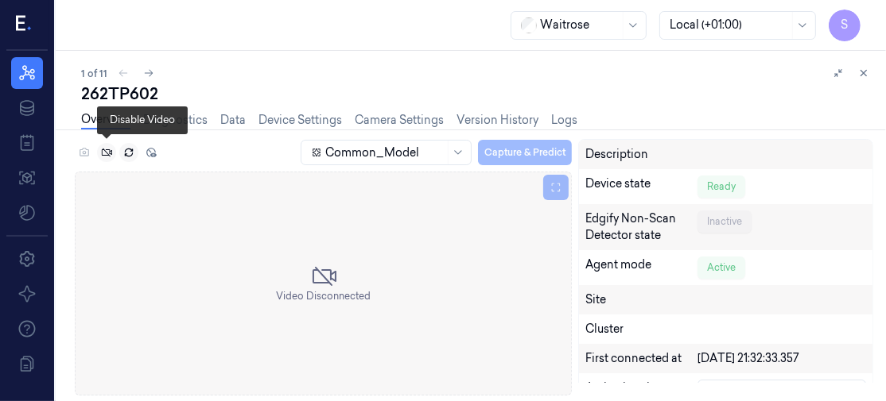
click at [107, 157] on icon at bounding box center [106, 152] width 11 height 11
click at [558, 115] on link "Logs" at bounding box center [564, 120] width 26 height 18
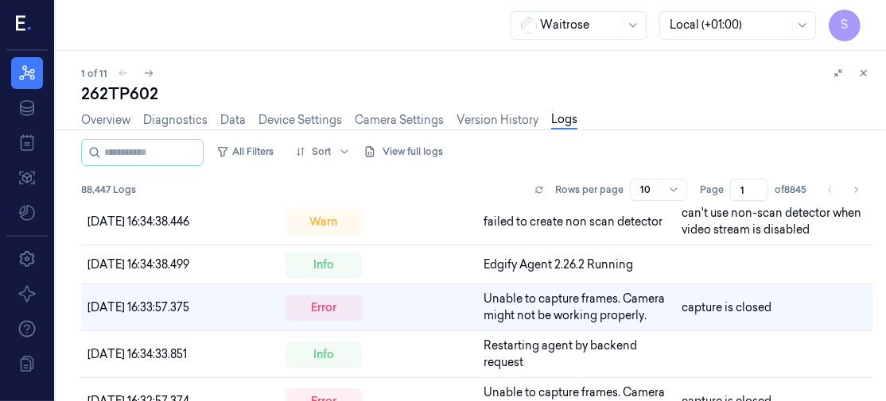
scroll to position [42, 0]
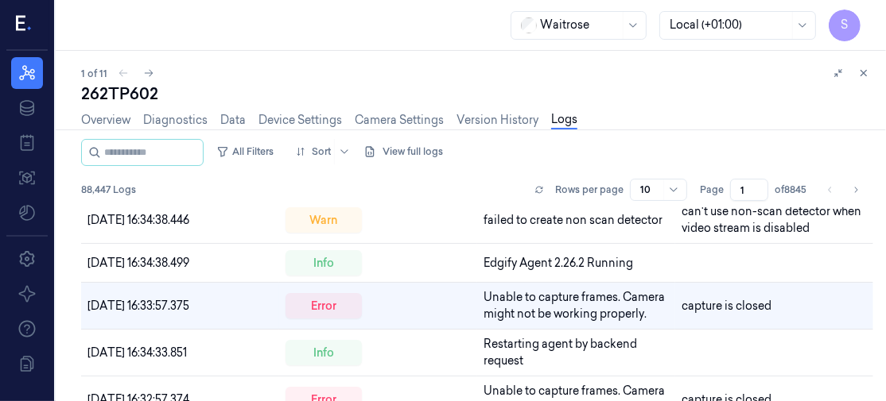
click at [728, 157] on div "All Filters Sort View full logs" at bounding box center [477, 152] width 792 height 27
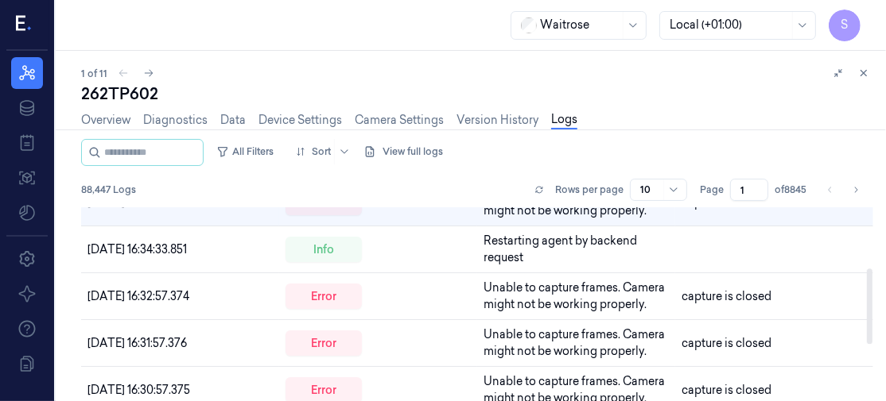
scroll to position [160, 0]
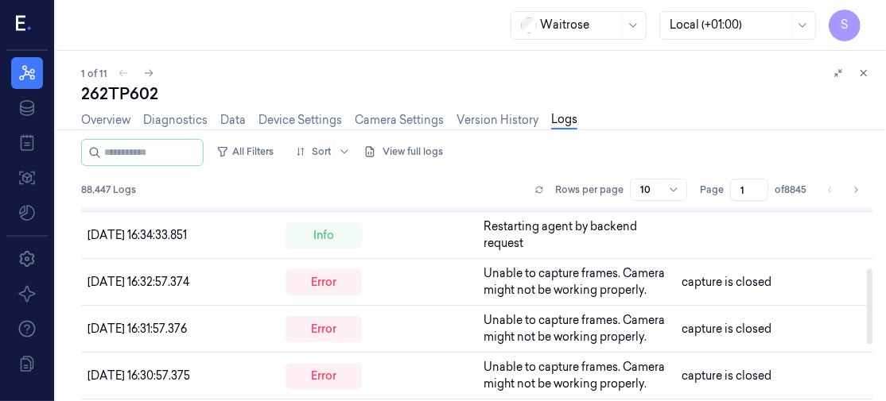
drag, startPoint x: 868, startPoint y: 282, endPoint x: 881, endPoint y: 328, distance: 47.8
click at [872, 328] on div at bounding box center [870, 307] width 6 height 76
click at [113, 279] on span "10/09/2025 16:32:57.374" at bounding box center [138, 282] width 102 height 14
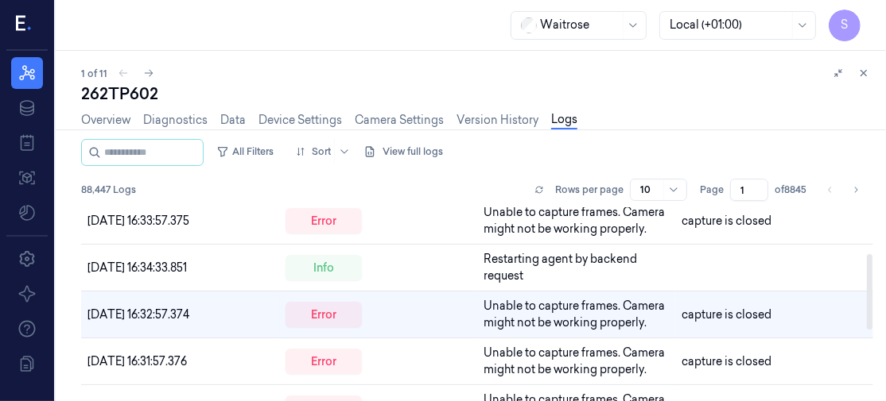
scroll to position [135, 0]
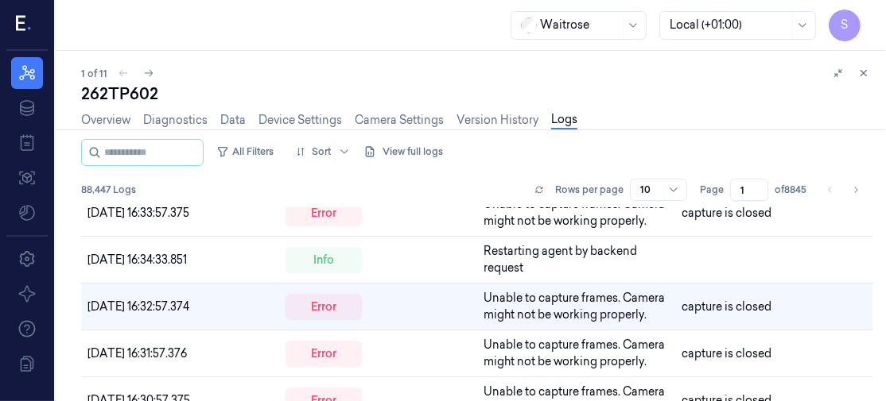
click at [767, 118] on div "Overview Diagnostics Data Device Settings Camera Settings Version History Logs" at bounding box center [477, 122] width 792 height 34
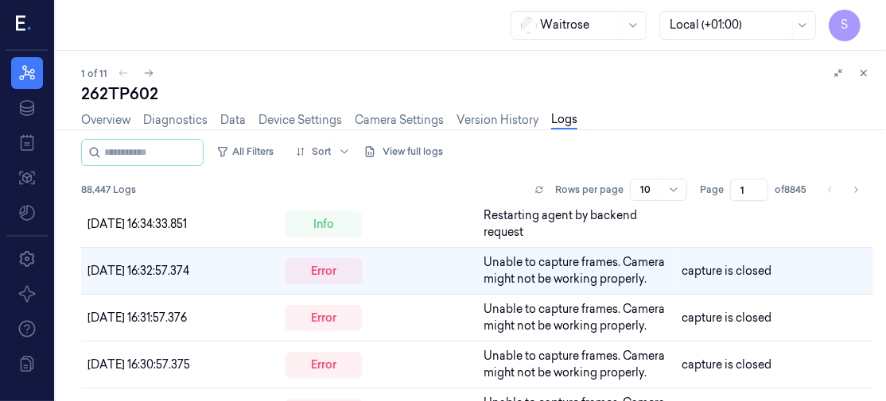
scroll to position [177, 0]
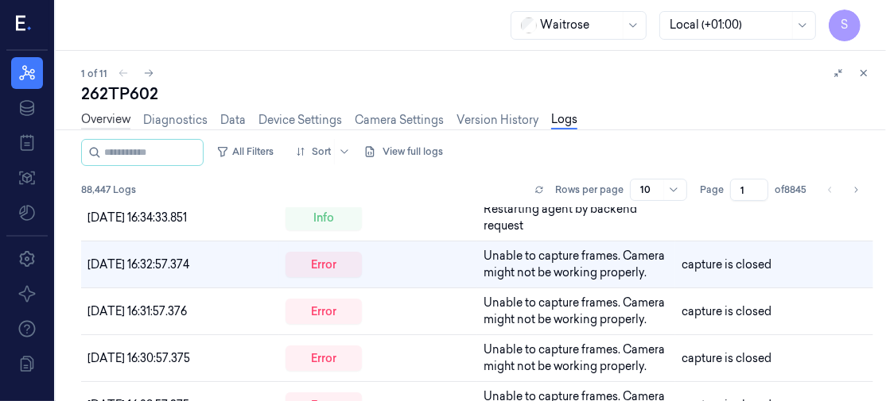
click at [94, 118] on link "Overview" at bounding box center [105, 120] width 49 height 18
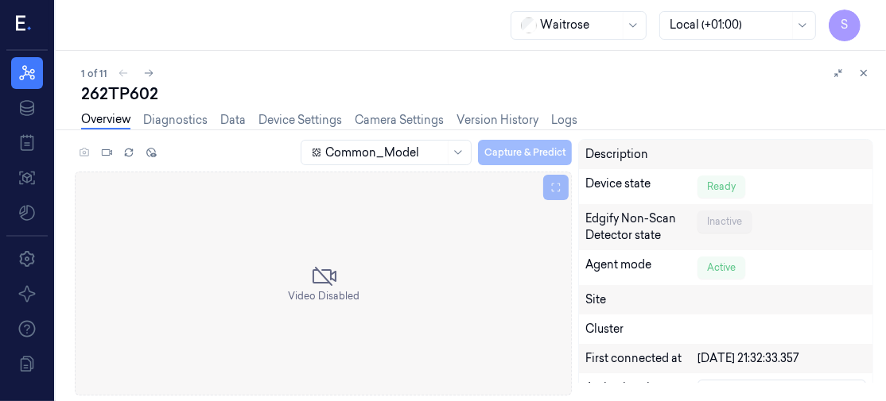
click at [548, 116] on div "Overview Diagnostics Data Device Settings Camera Settings Version History Logs" at bounding box center [329, 120] width 496 height 18
click at [562, 122] on link "Logs" at bounding box center [564, 120] width 26 height 18
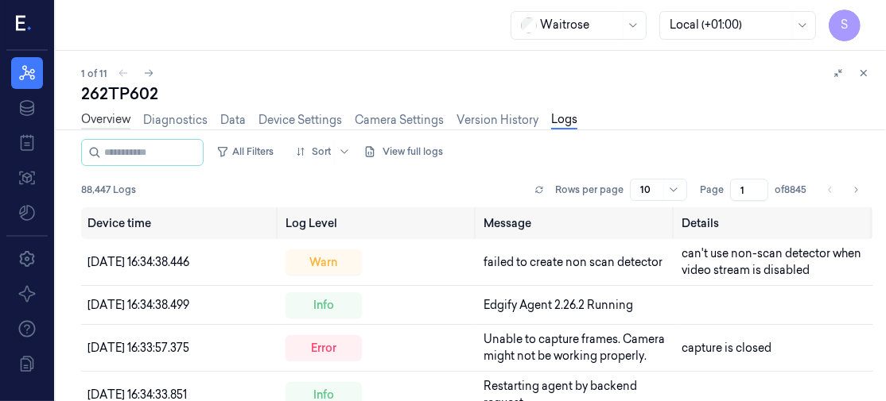
click at [111, 118] on link "Overview" at bounding box center [105, 120] width 49 height 18
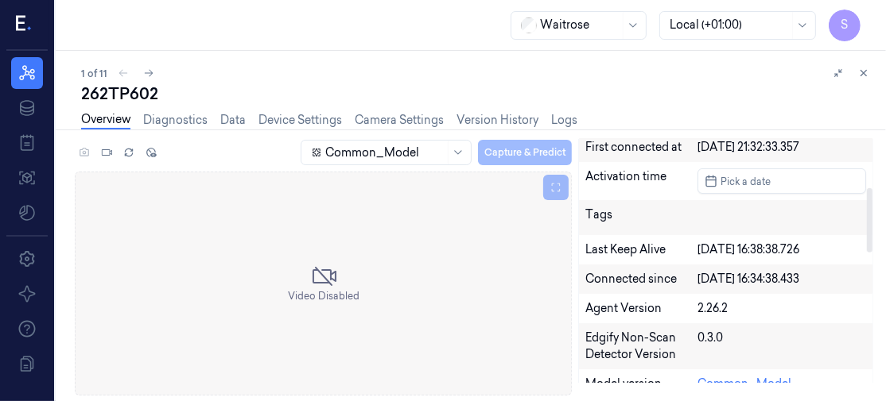
scroll to position [218, 0]
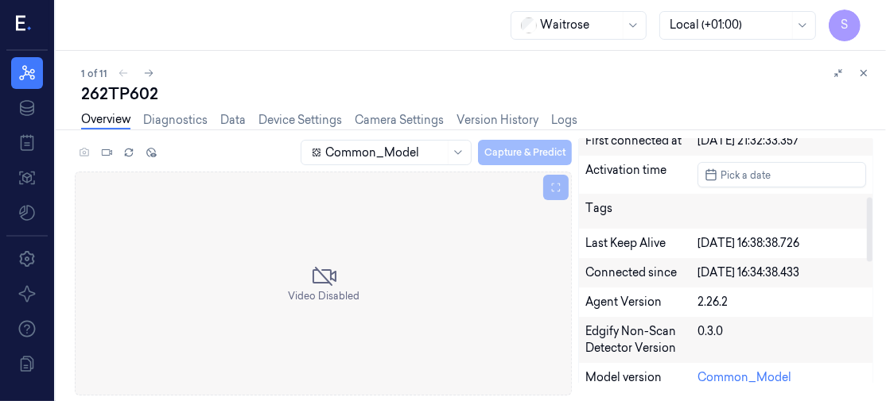
drag, startPoint x: 869, startPoint y: 187, endPoint x: 882, endPoint y: 244, distance: 58.6
click at [872, 244] on div at bounding box center [870, 229] width 6 height 64
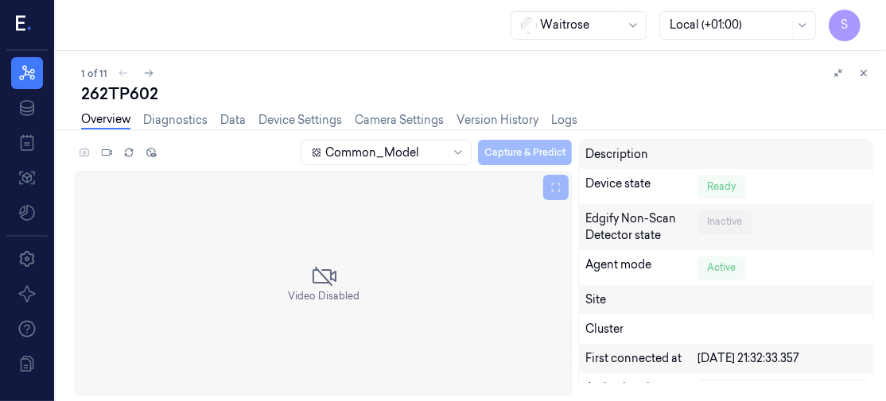
click at [99, 121] on link "Overview" at bounding box center [105, 120] width 49 height 18
click at [150, 73] on icon at bounding box center [149, 73] width 9 height 7
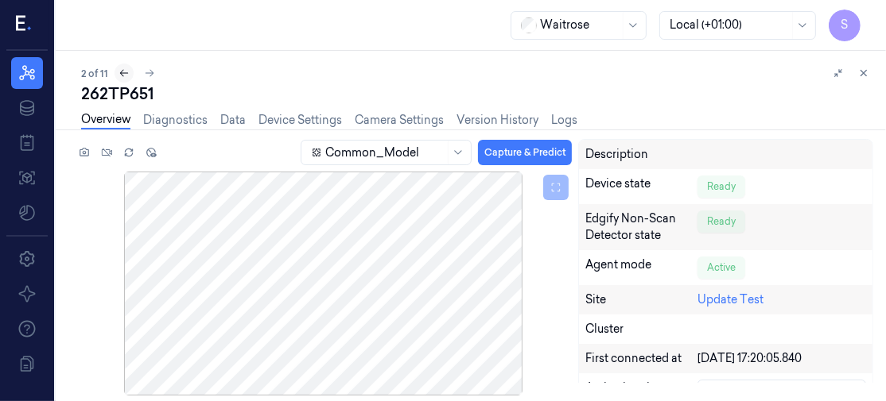
click at [120, 74] on icon at bounding box center [124, 73] width 9 height 7
